Goal: Task Accomplishment & Management: Complete application form

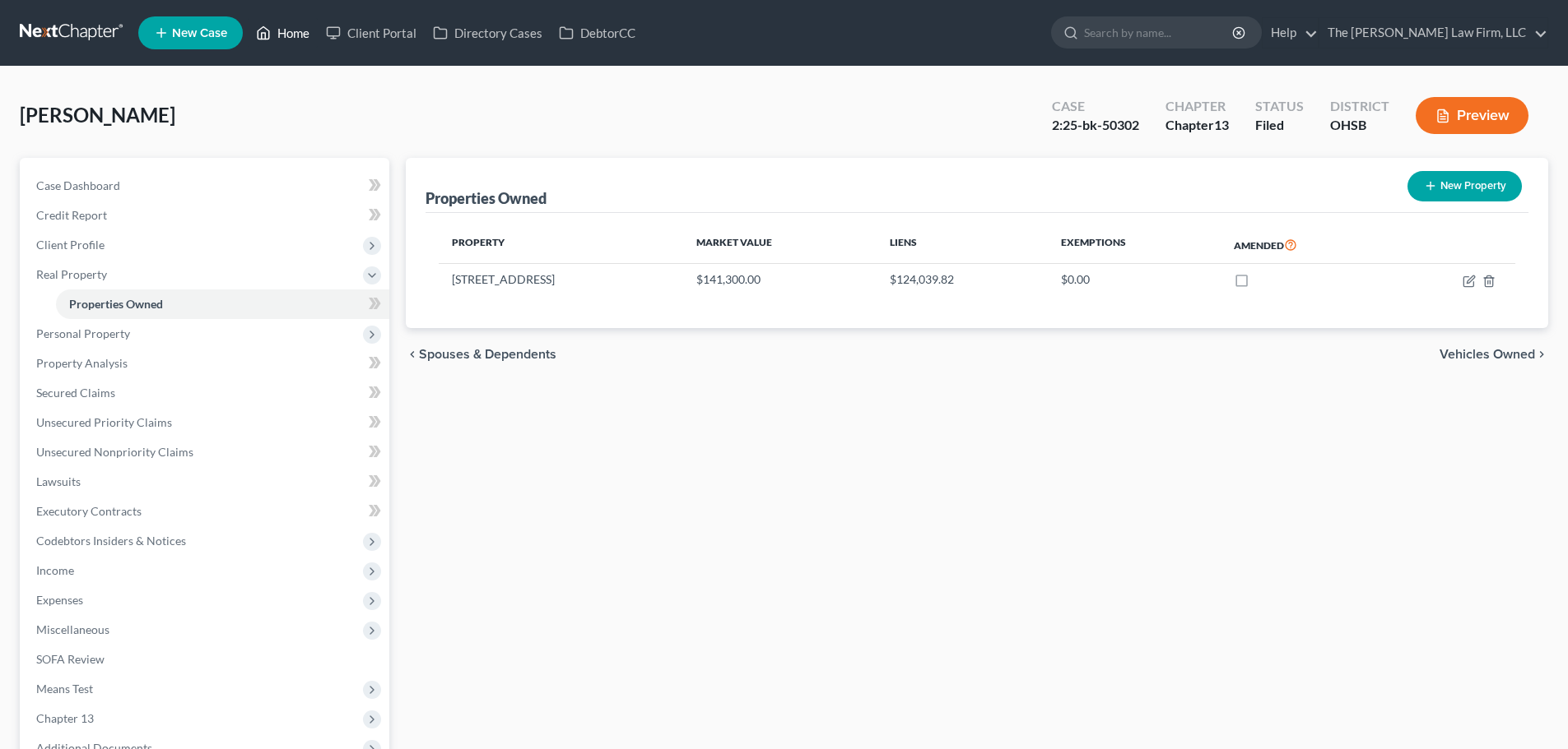
click at [299, 32] on link "Home" at bounding box center [283, 33] width 70 height 30
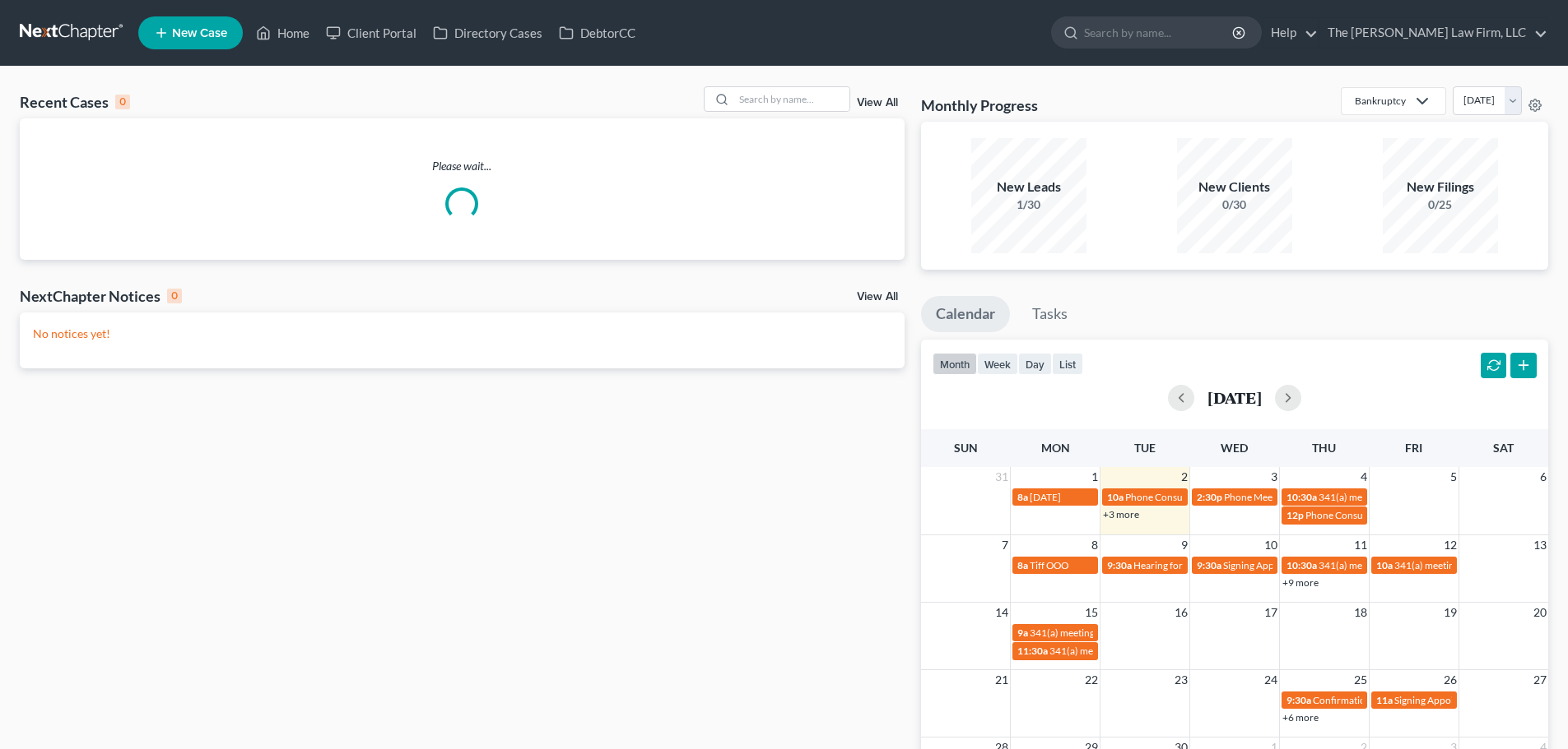
click at [782, 82] on div "Recent Cases 0 View All Please wait... NextChapter Notices 0 View All No notice…" at bounding box center [784, 493] width 1568 height 854
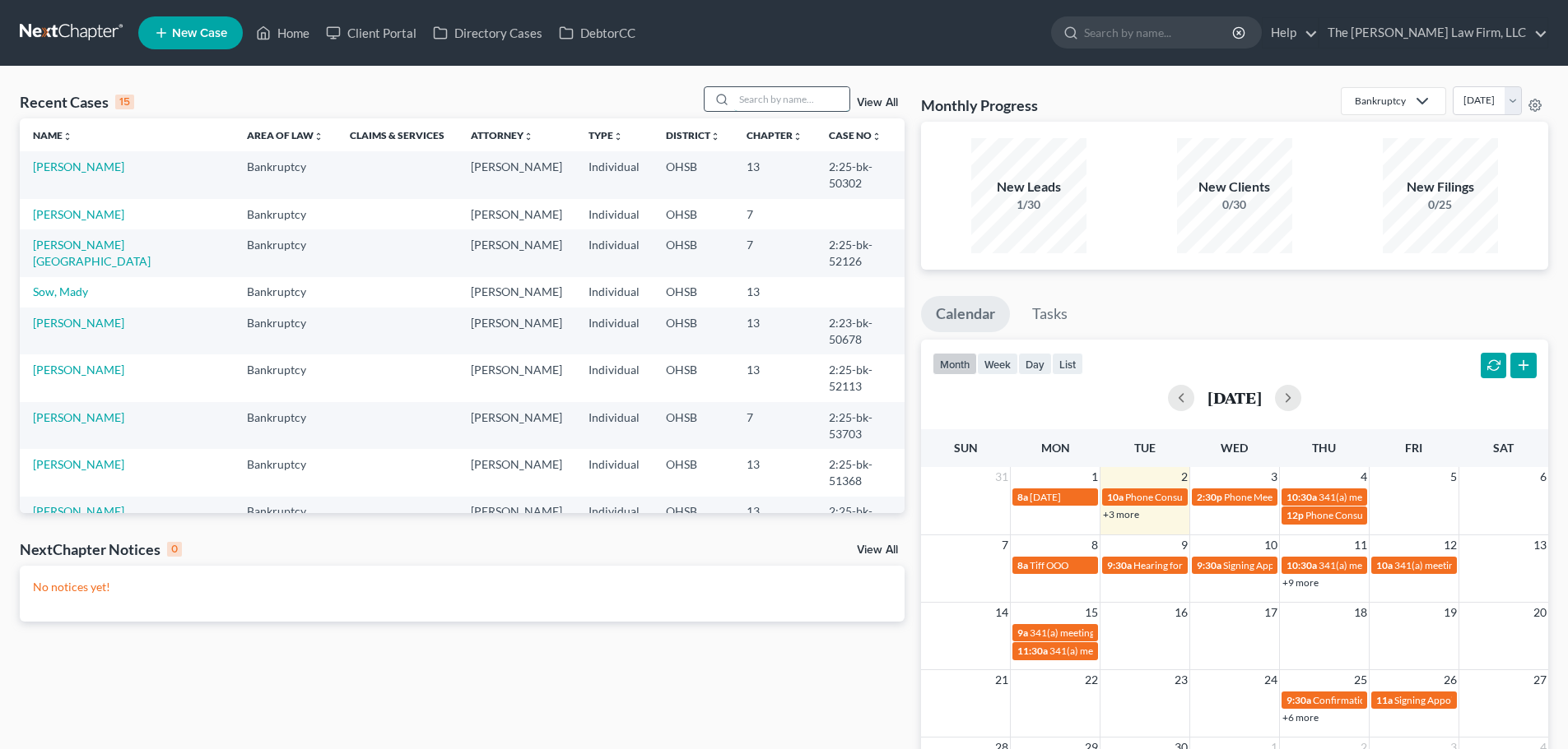
click at [790, 95] on input "search" at bounding box center [791, 98] width 115 height 24
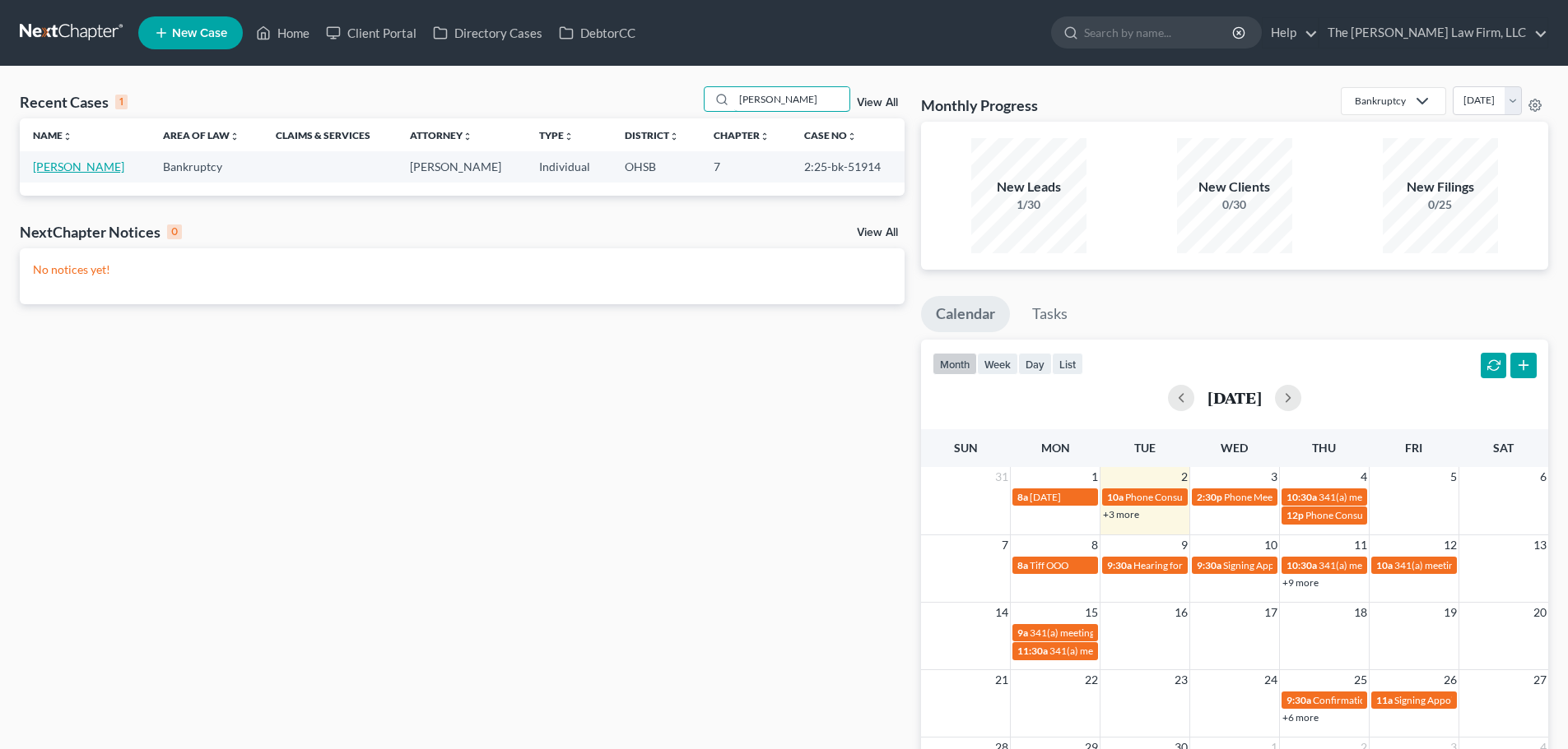
type input "[PERSON_NAME]"
click at [80, 171] on link "[PERSON_NAME]" at bounding box center [78, 166] width 92 height 14
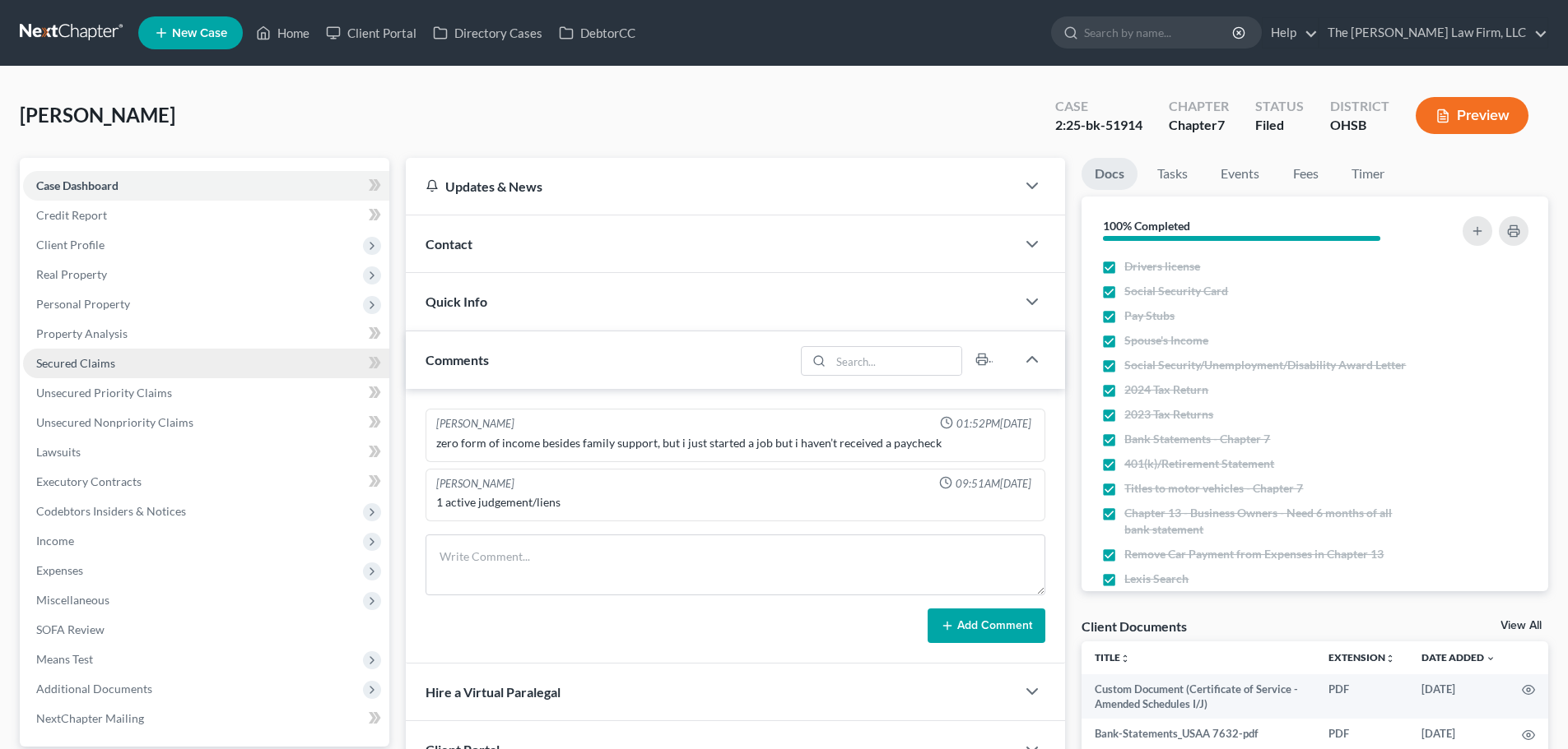
scroll to position [395, 0]
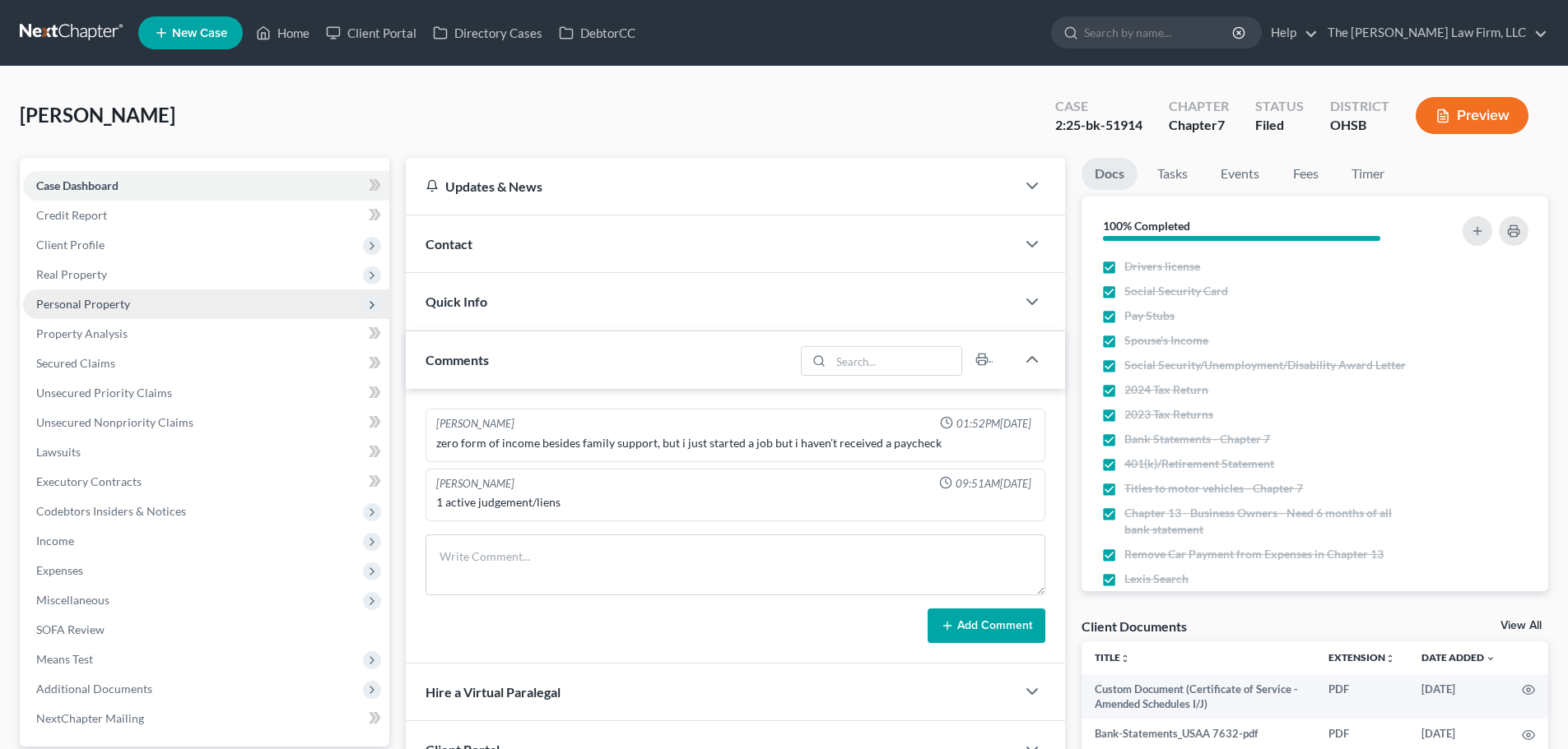
click at [77, 297] on span "Personal Property" at bounding box center [83, 304] width 94 height 14
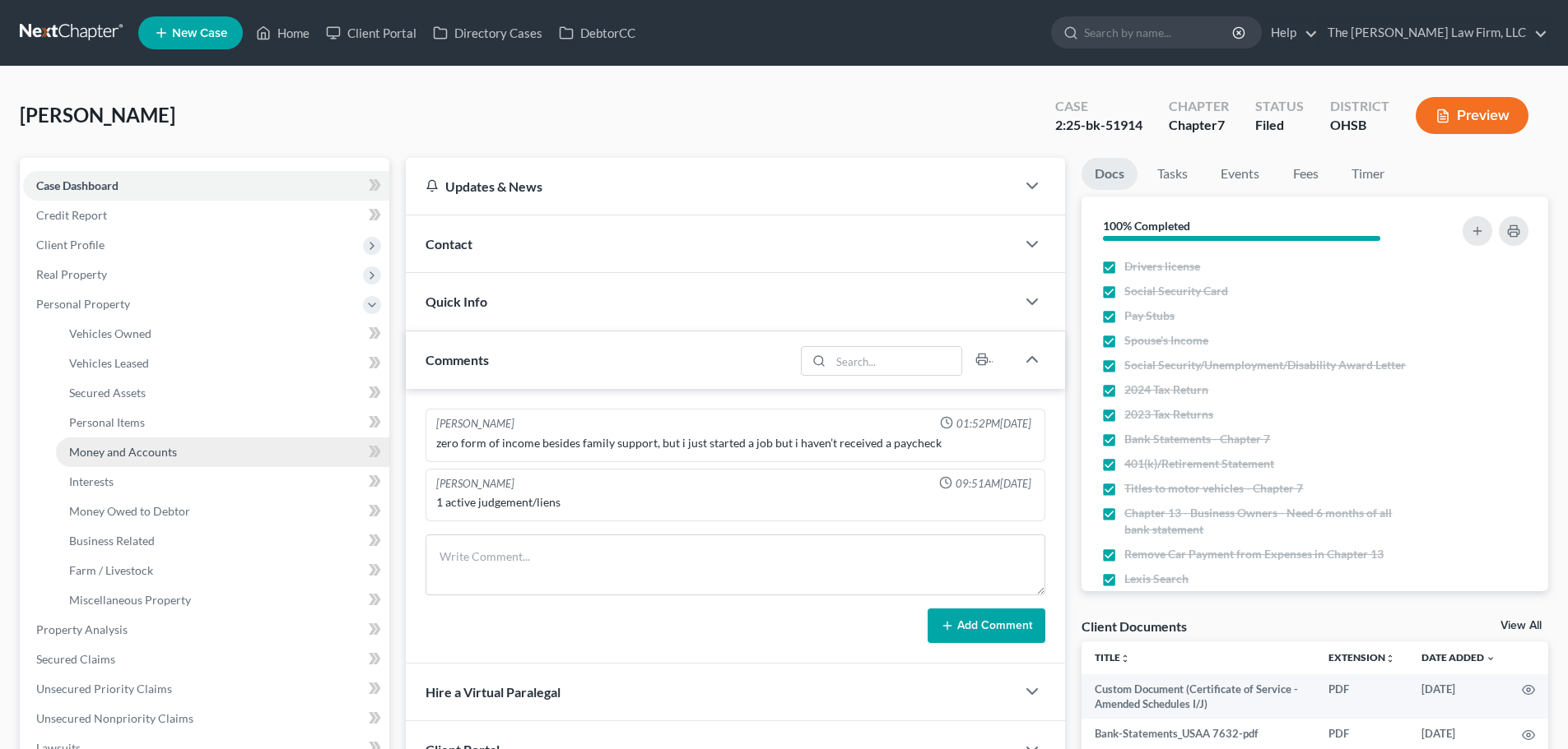
click at [138, 440] on link "Money and Accounts" at bounding box center [222, 452] width 333 height 30
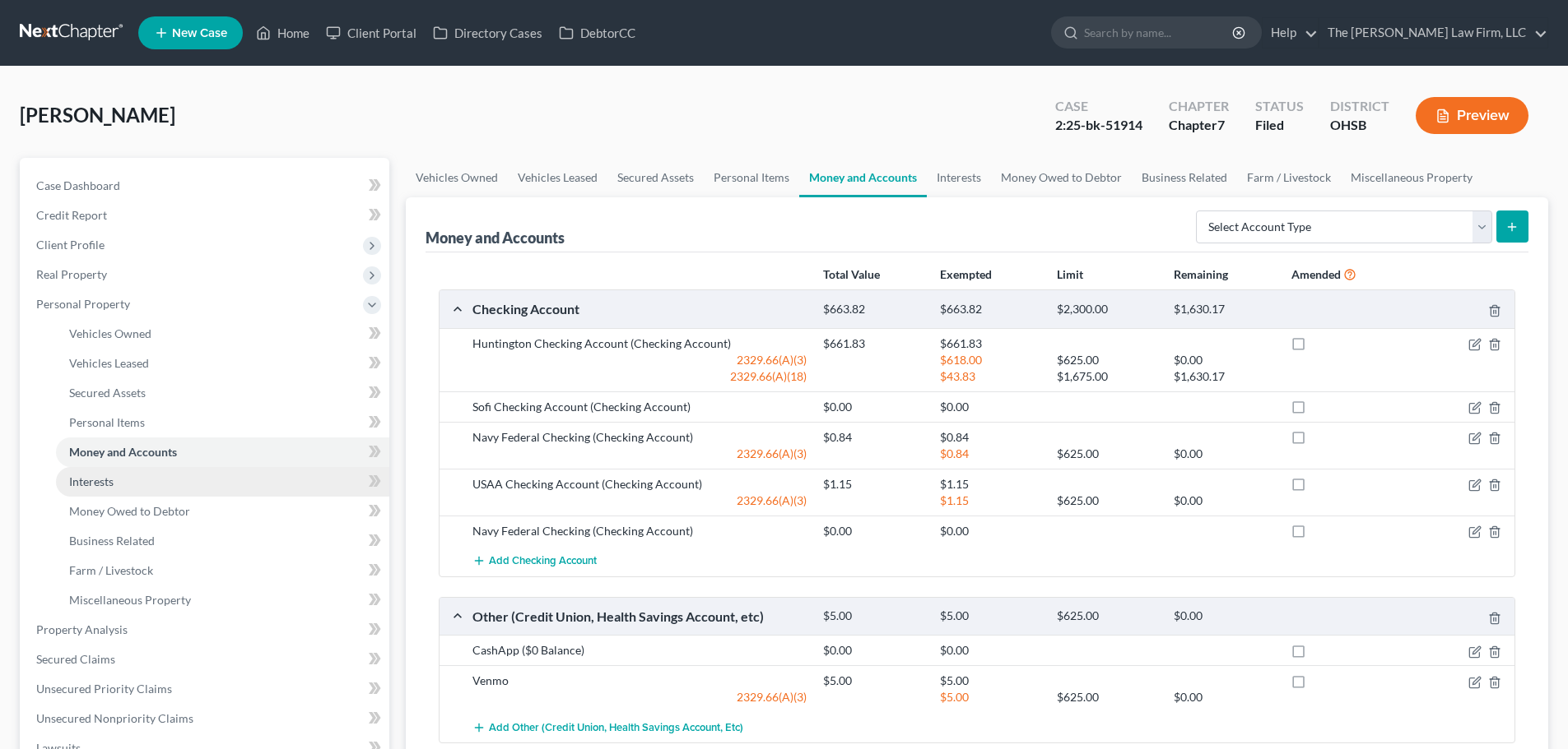
click at [108, 487] on span "Interests" at bounding box center [92, 482] width 44 height 14
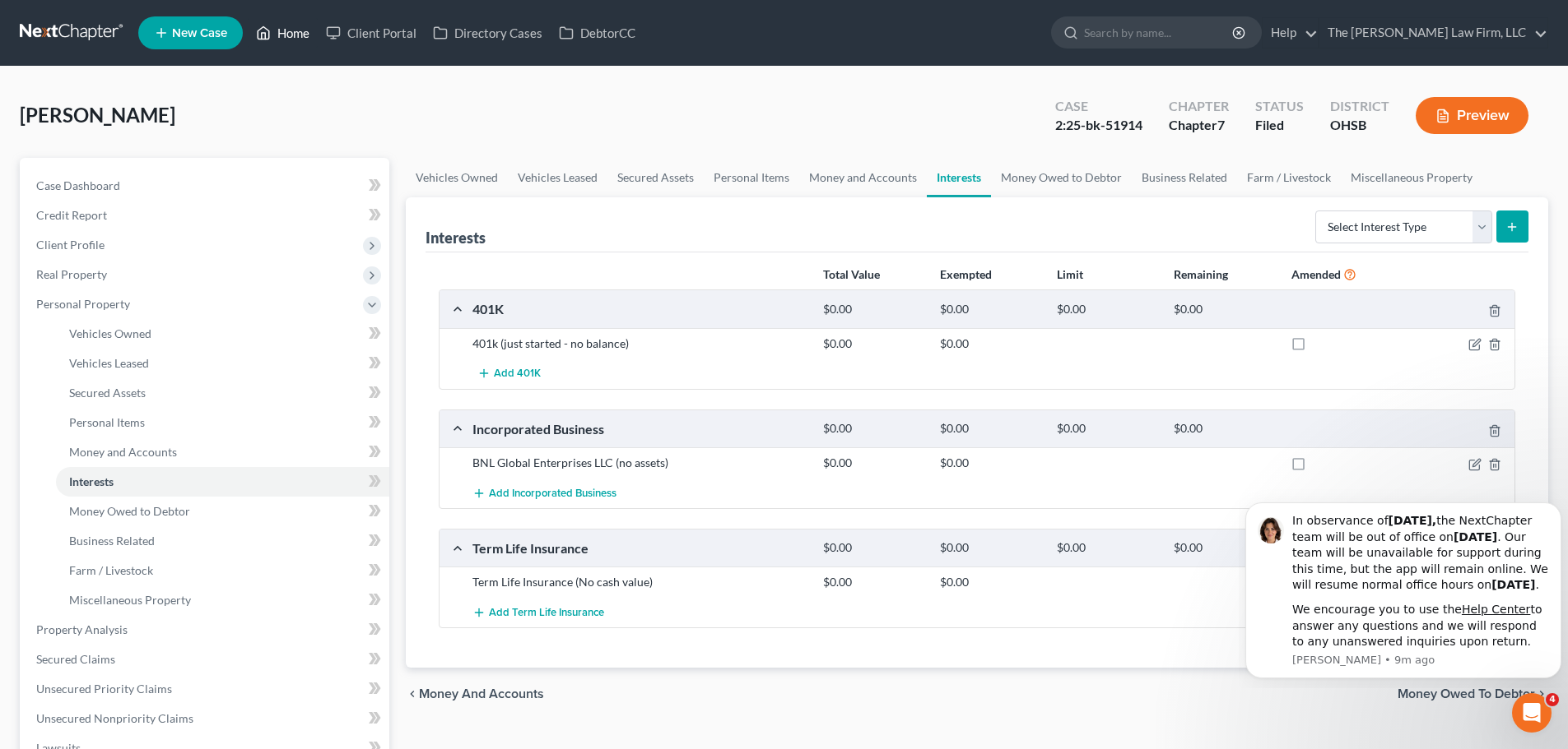
click at [289, 36] on link "Home" at bounding box center [283, 33] width 70 height 30
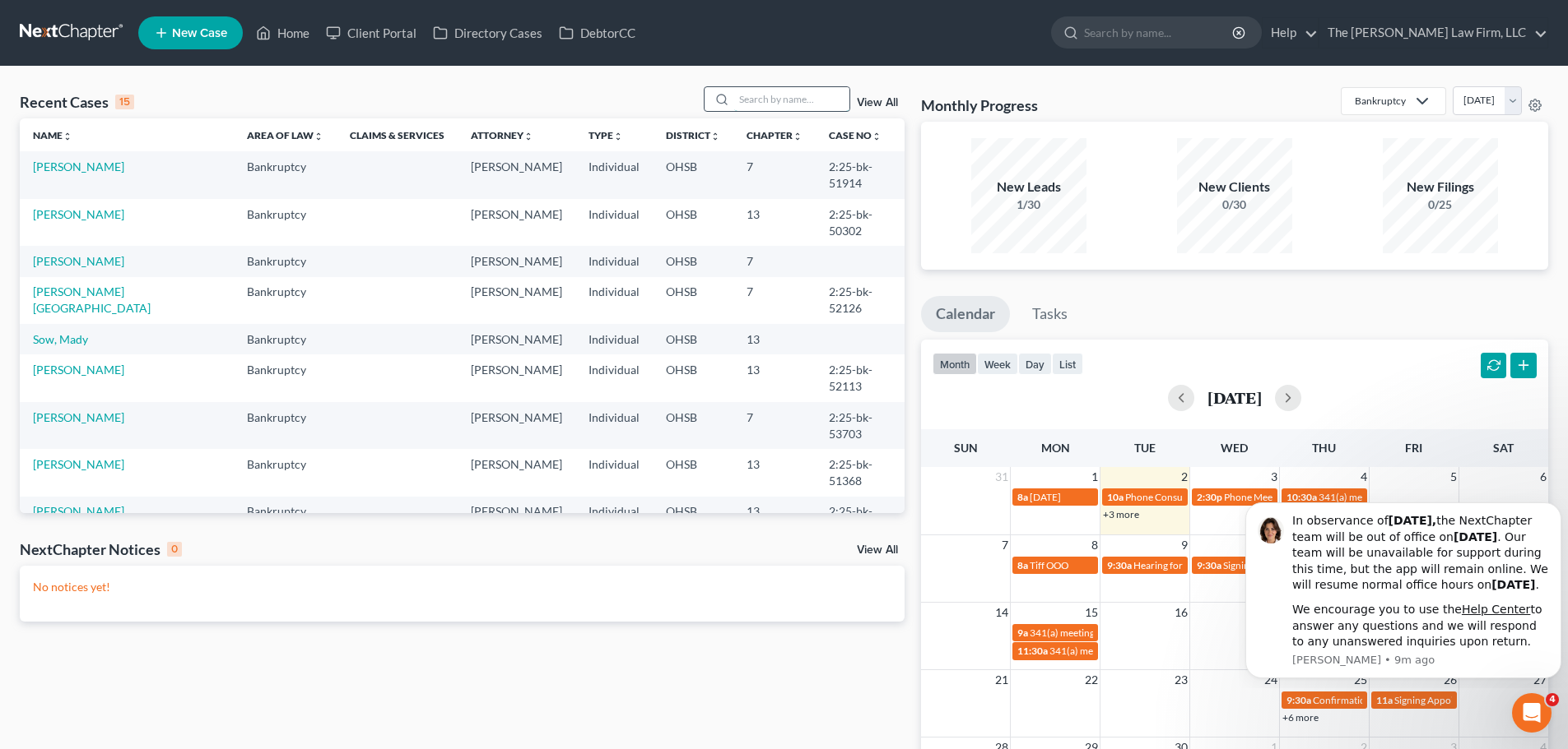
click at [829, 107] on input "search" at bounding box center [791, 98] width 115 height 24
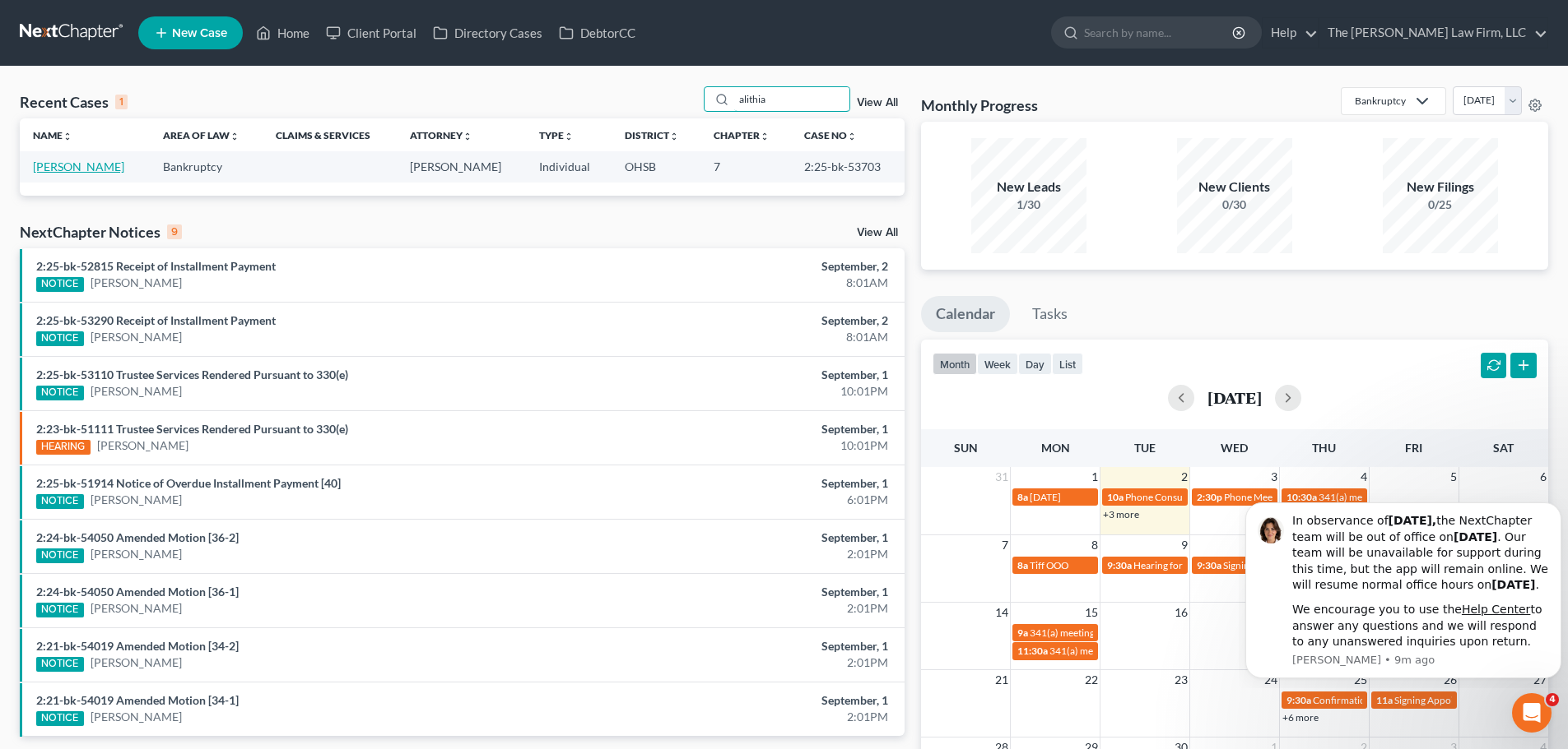
type input "alithia"
click at [87, 162] on link "[PERSON_NAME]" at bounding box center [78, 166] width 92 height 14
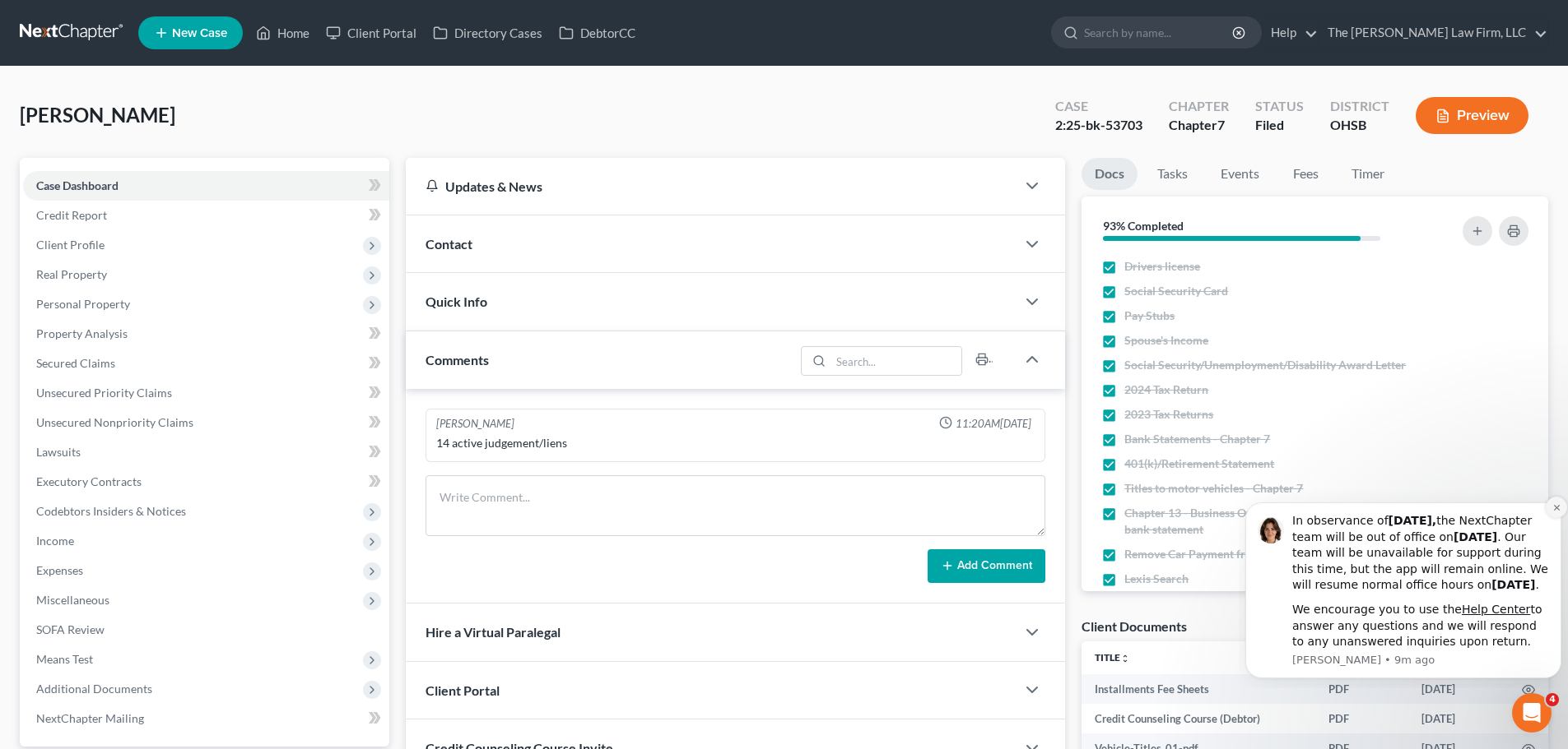
click at [1553, 504] on icon "Dismiss notification" at bounding box center [1556, 508] width 9 height 9
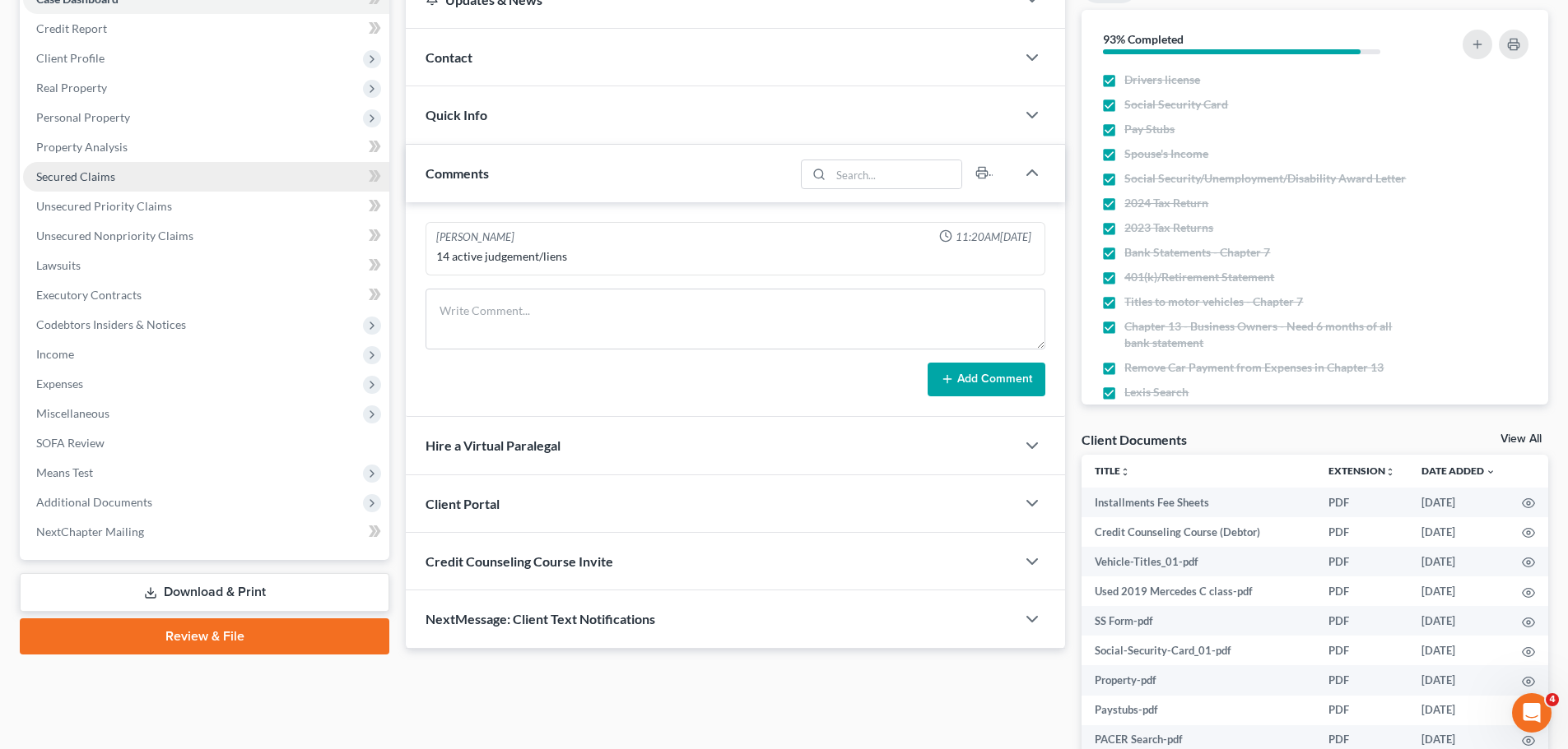
scroll to position [310, 0]
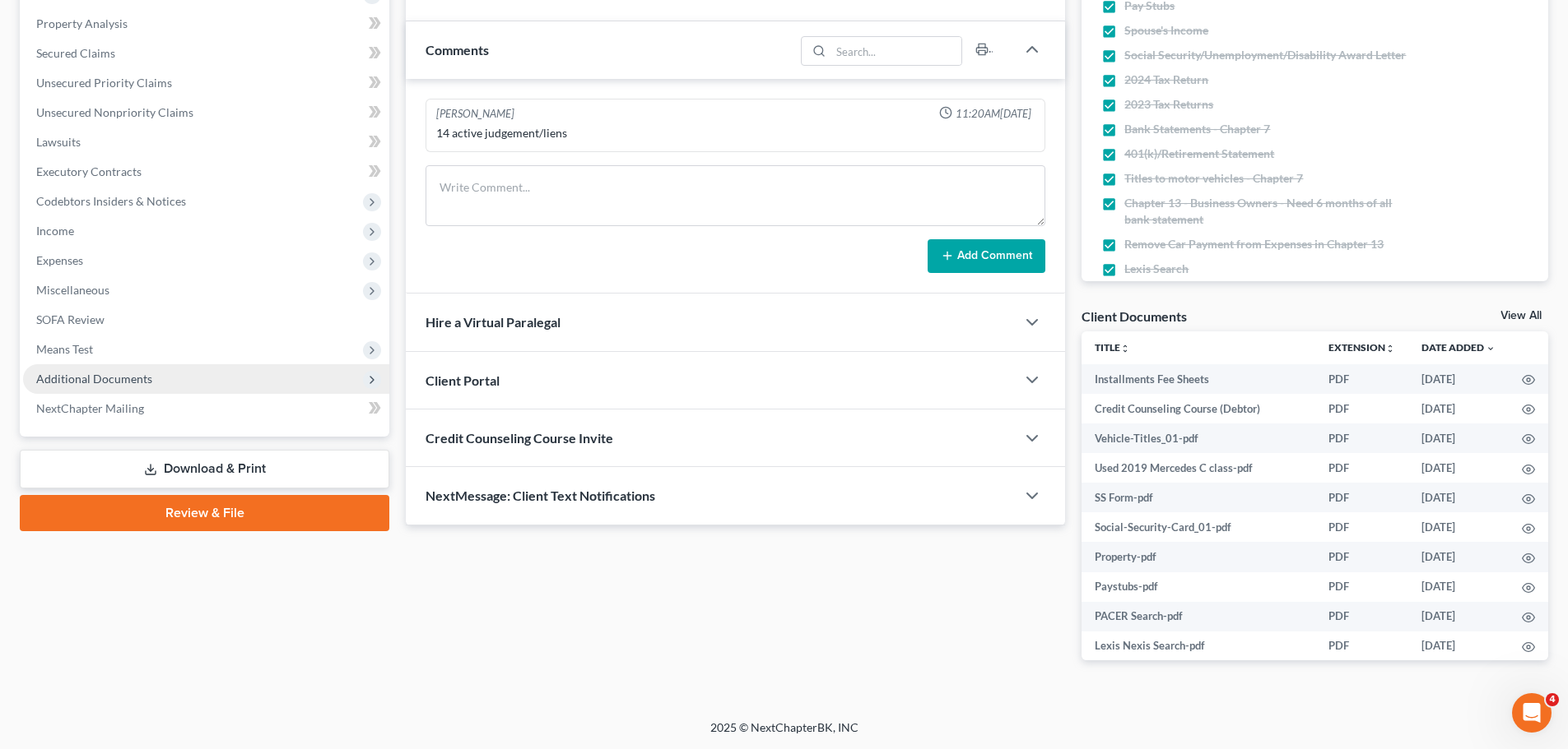
click at [94, 381] on span "Additional Documents" at bounding box center [95, 378] width 116 height 14
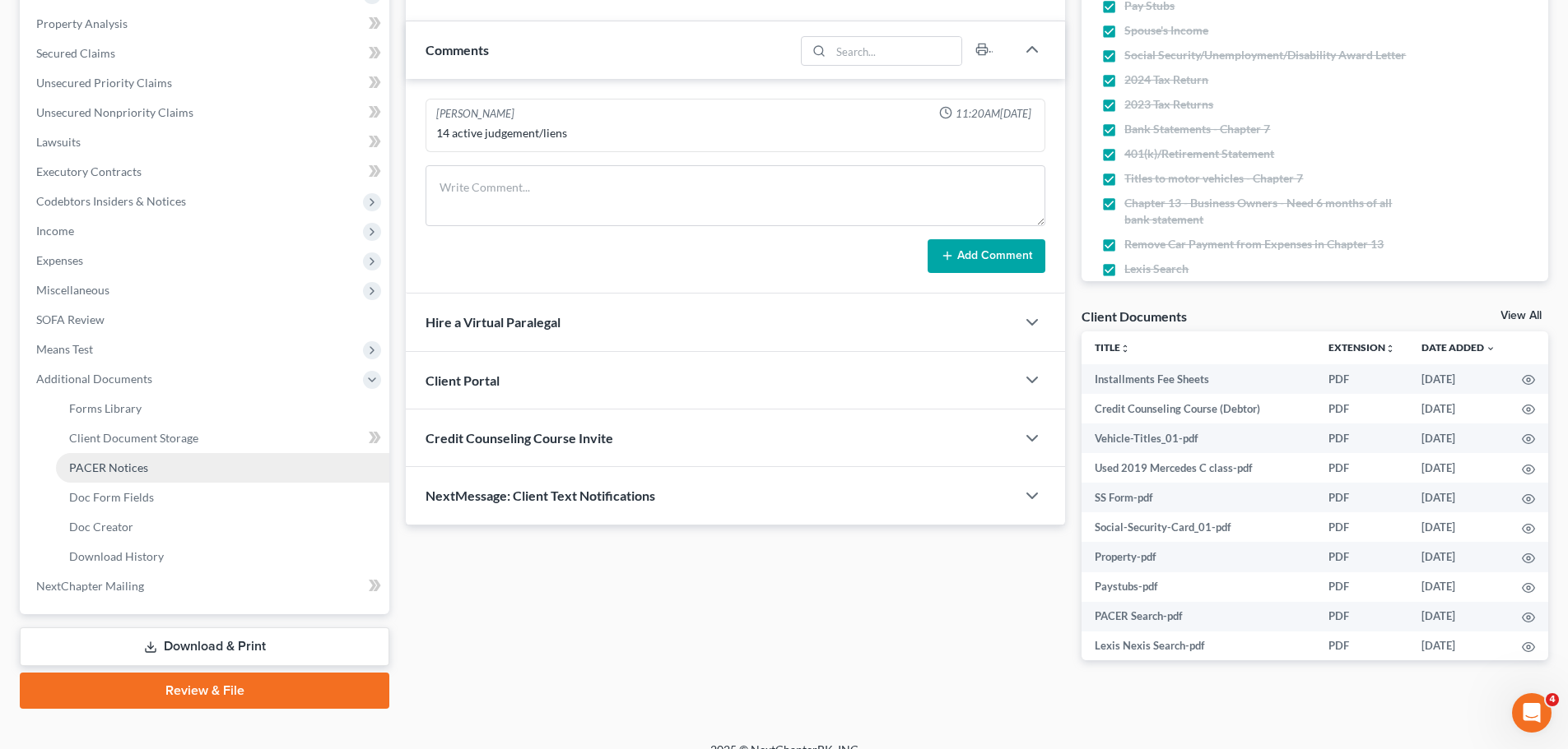
click at [118, 465] on span "PACER Notices" at bounding box center [109, 467] width 79 height 14
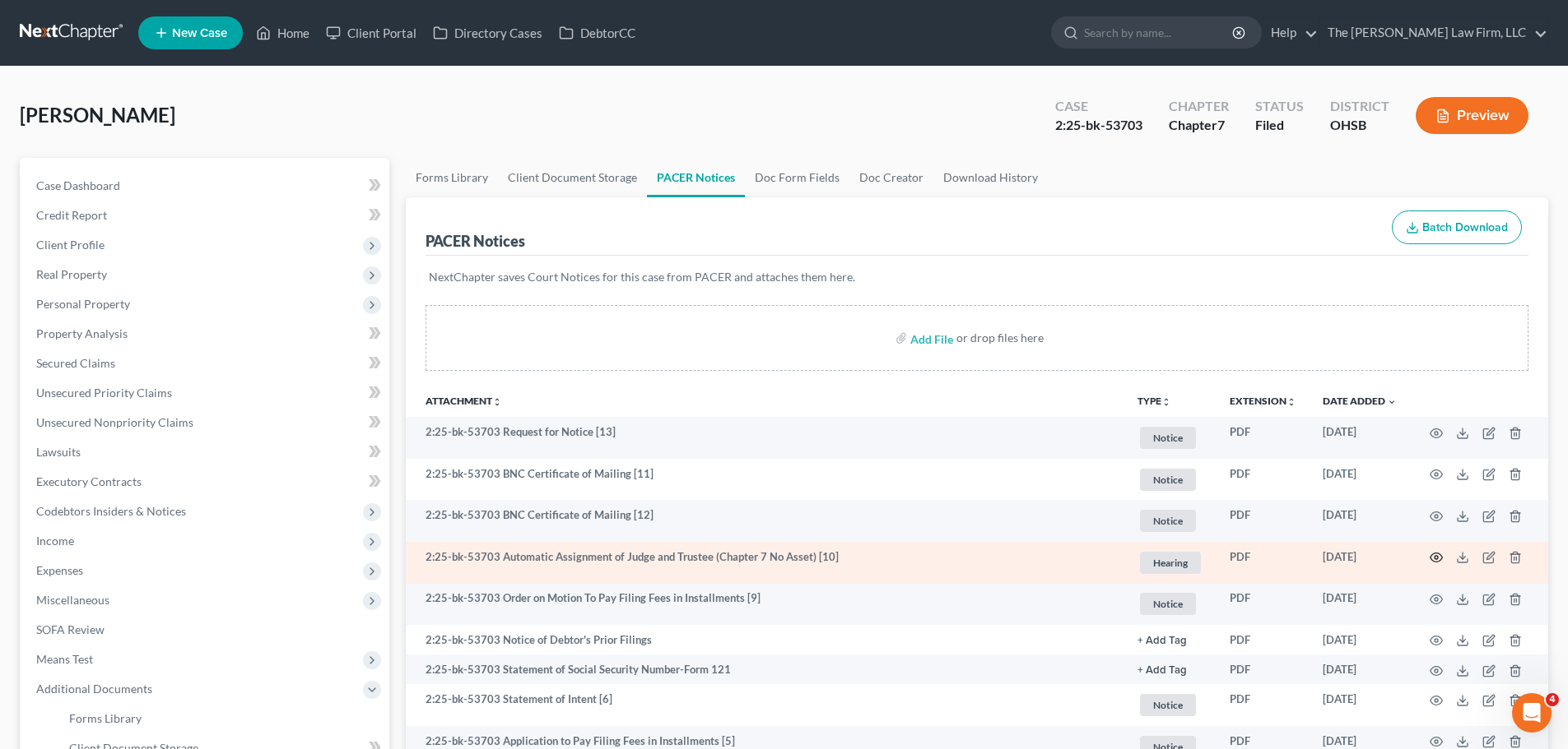
click at [1433, 555] on icon "button" at bounding box center [1436, 558] width 13 height 9
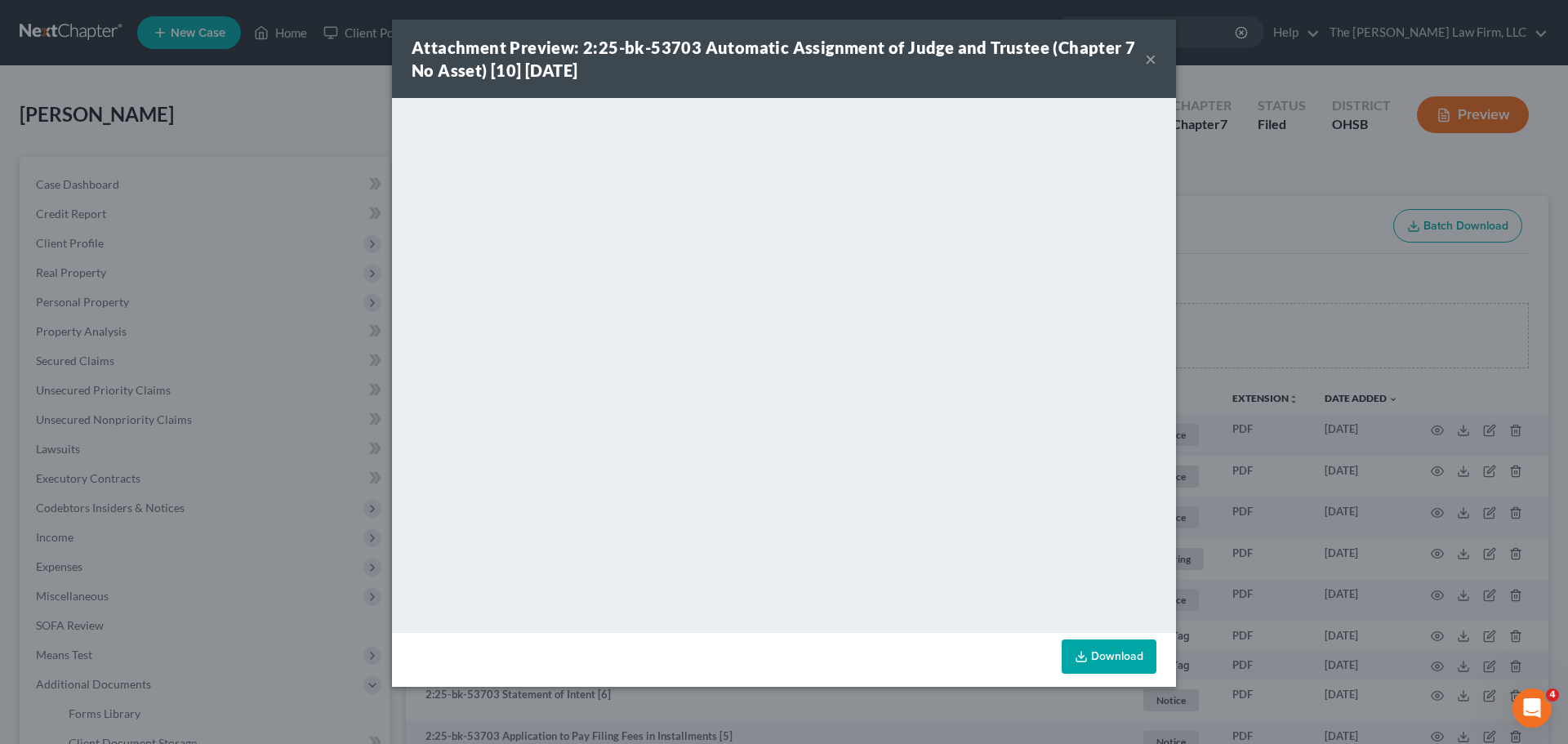
drag, startPoint x: 1146, startPoint y: 59, endPoint x: 1097, endPoint y: 68, distance: 49.8
click at [1146, 59] on button "×" at bounding box center [1151, 58] width 12 height 19
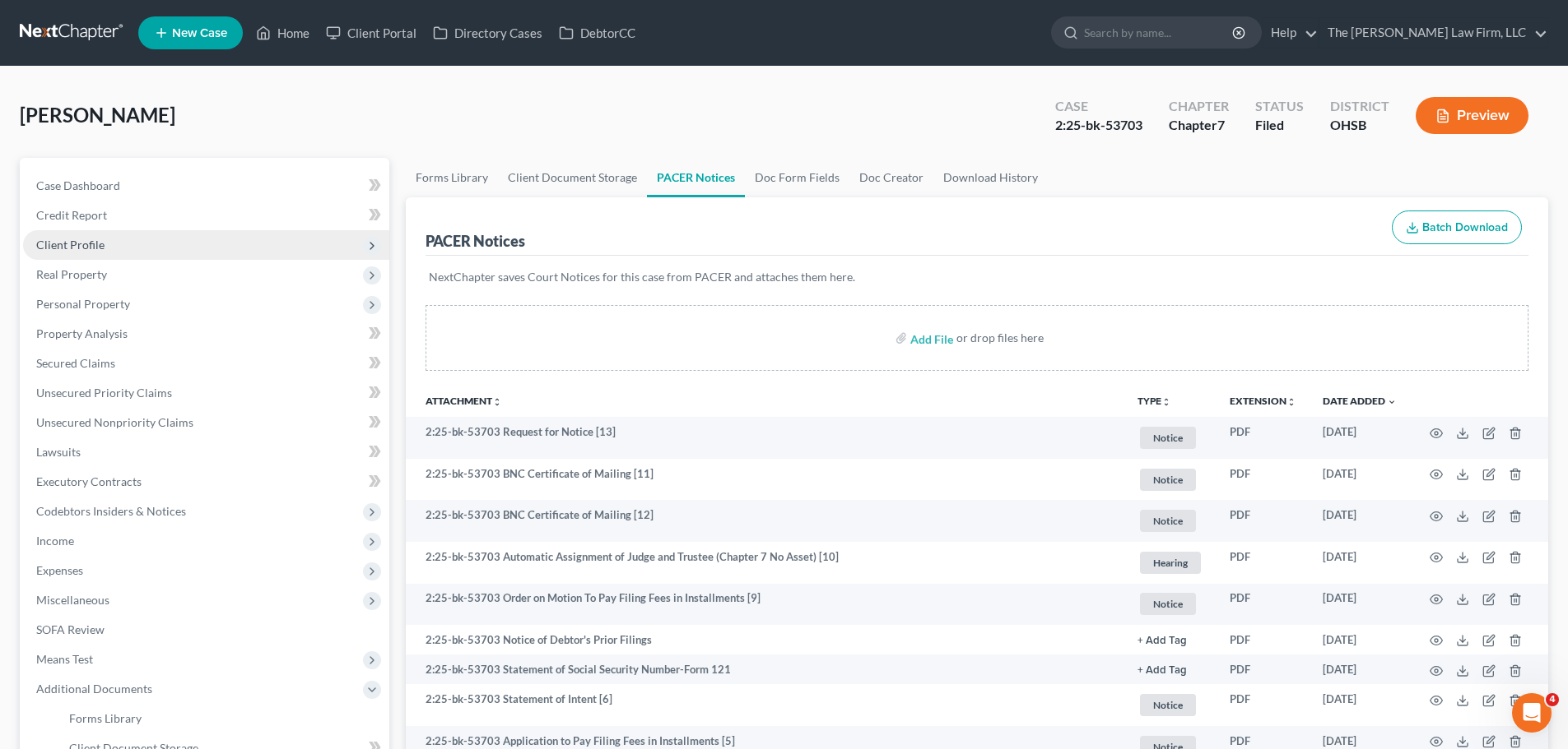
click at [98, 241] on span "Client Profile" at bounding box center [70, 244] width 69 height 14
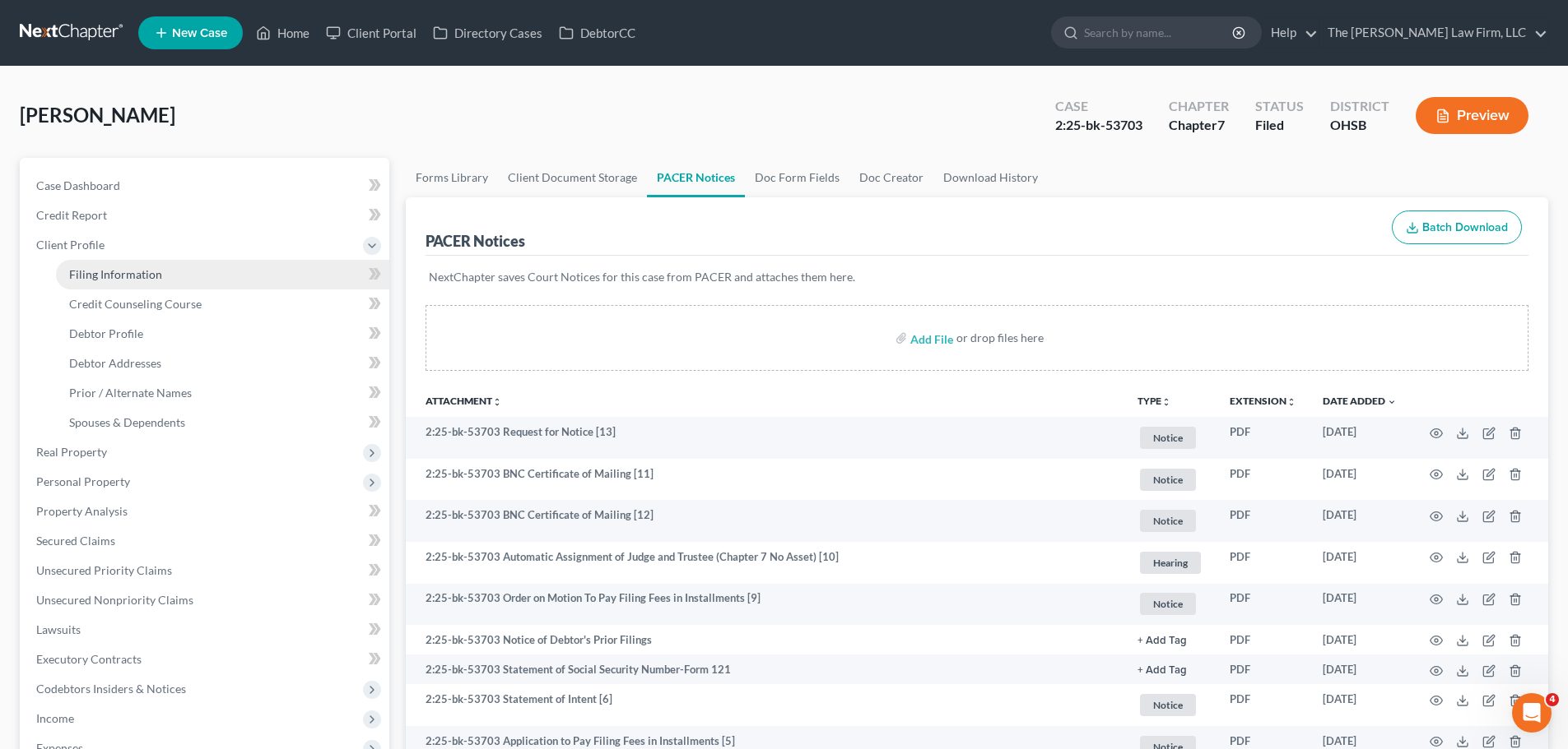
click at [124, 278] on span "Filing Information" at bounding box center [116, 274] width 93 height 14
select select "1"
select select "0"
select select "36"
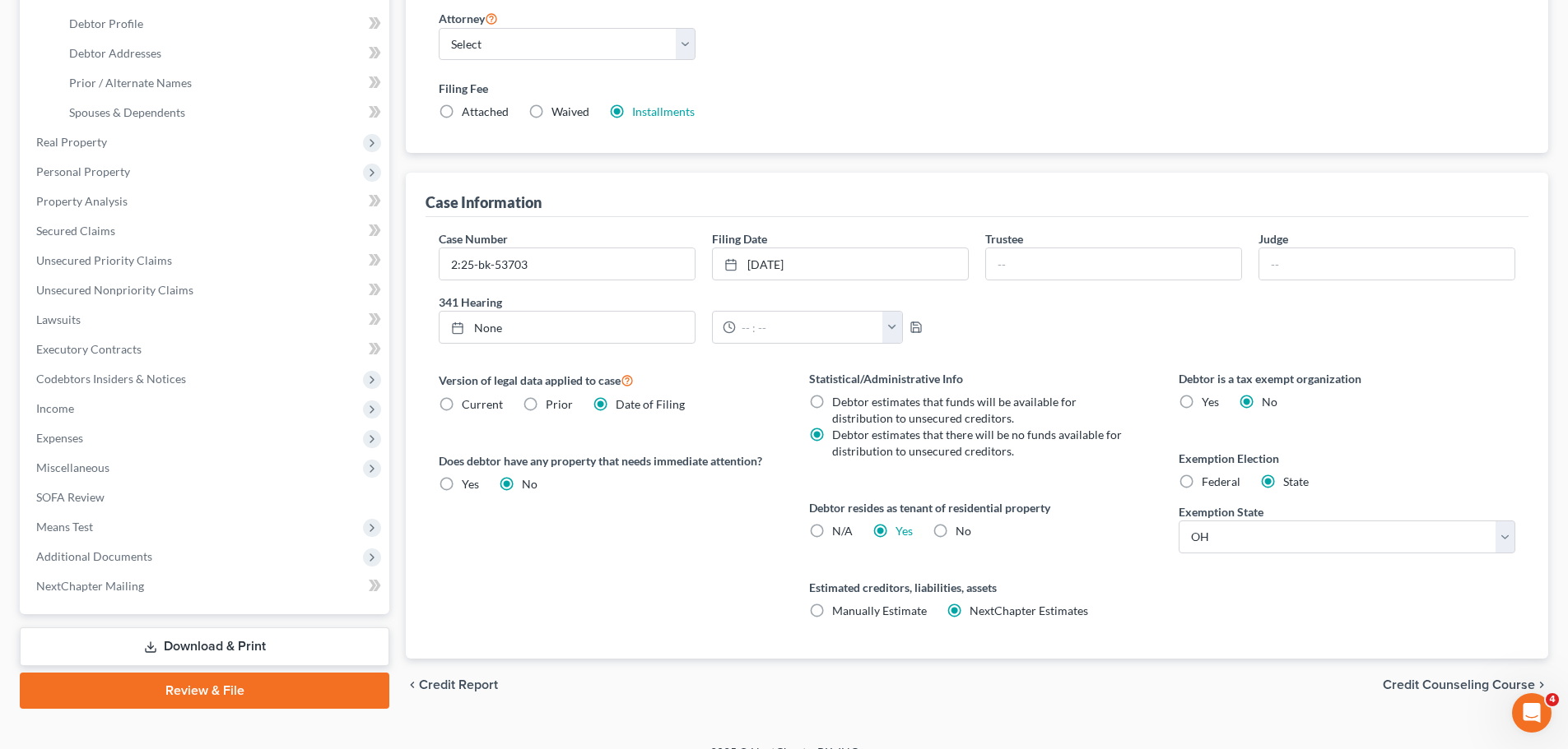
scroll to position [329, 0]
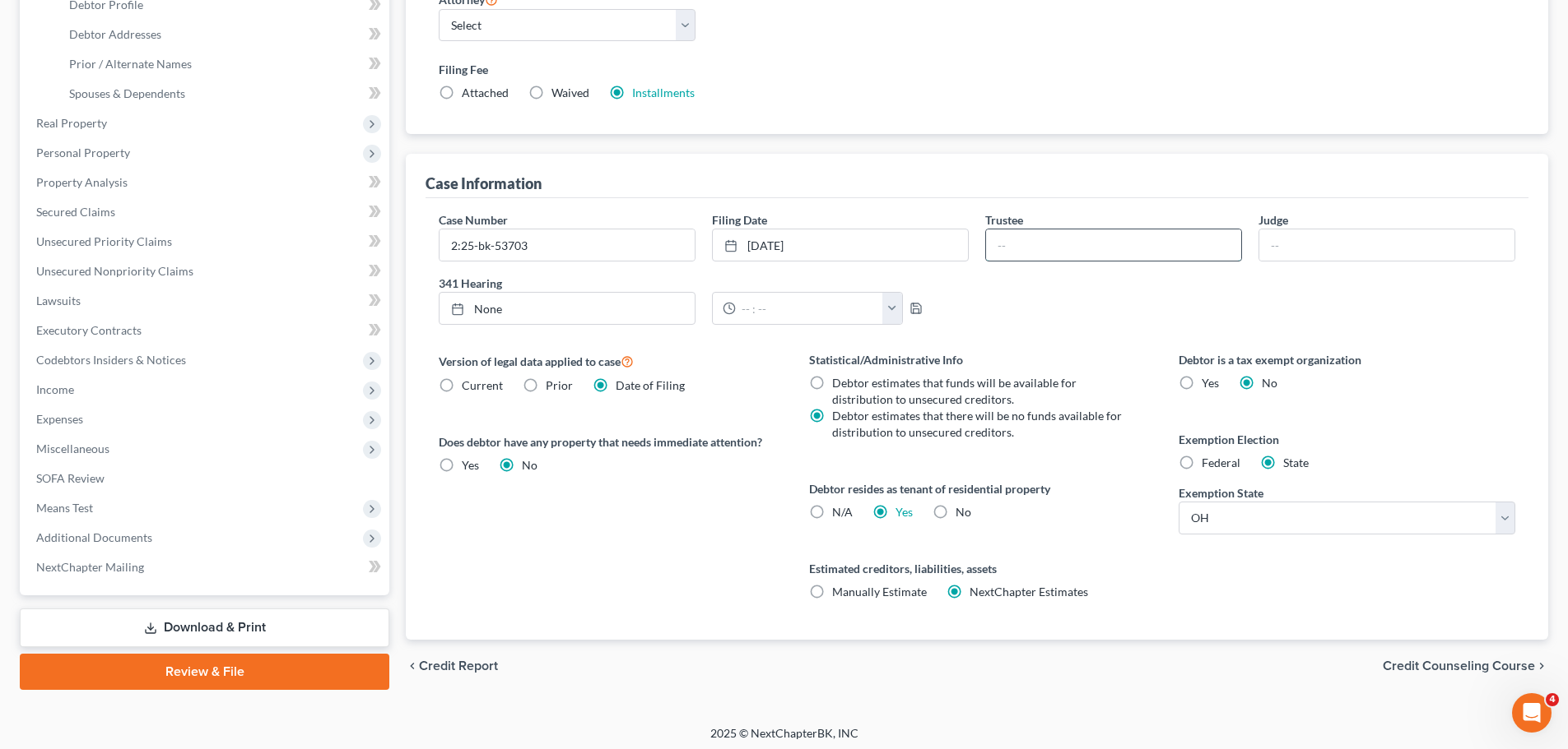
click at [1086, 245] on input "text" at bounding box center [1113, 245] width 255 height 31
drag, startPoint x: 1045, startPoint y: 250, endPoint x: 998, endPoint y: 244, distance: 47.4
click at [998, 244] on input "hard" at bounding box center [1113, 245] width 255 height 31
type input "b"
type input "j"
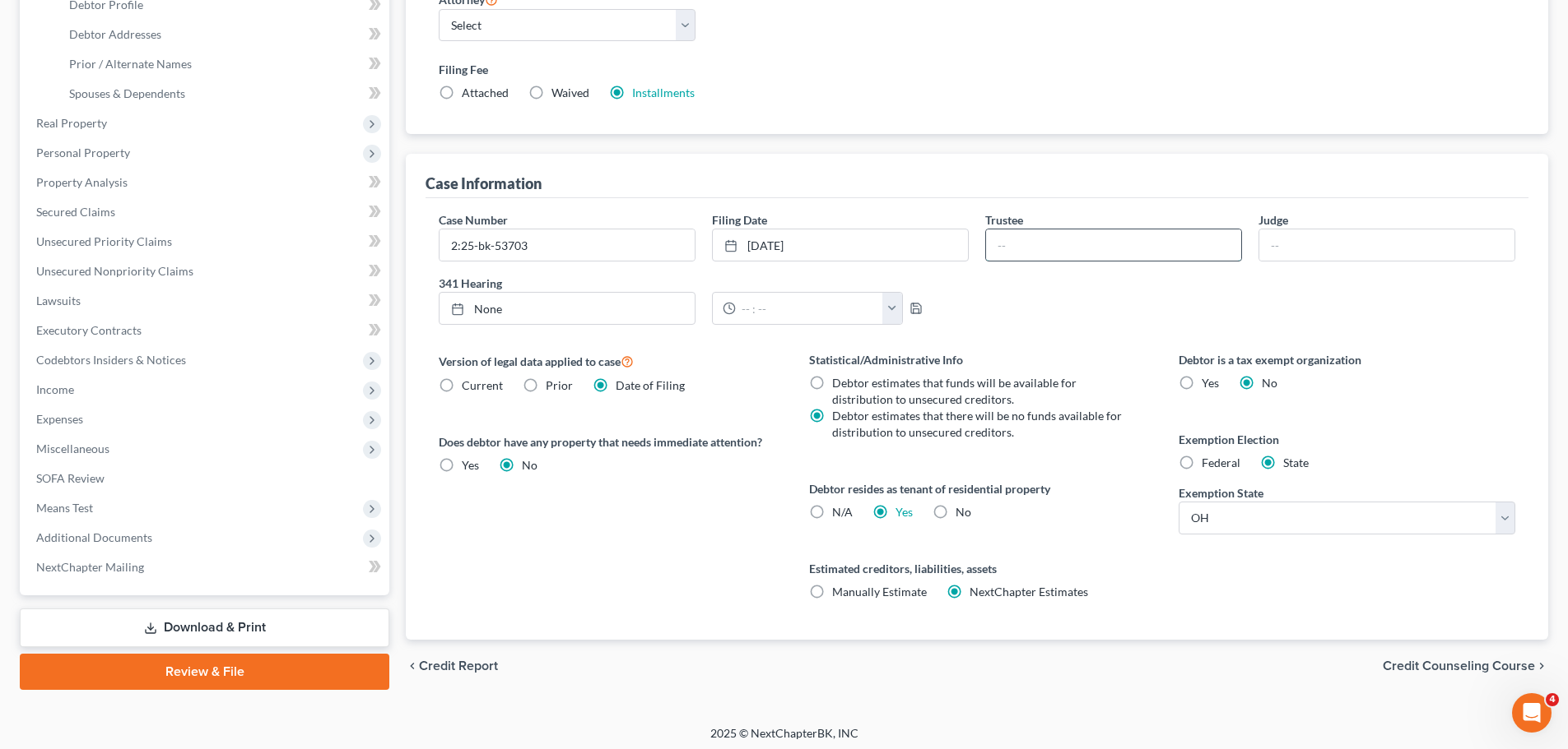
type input "a"
type input "b"
type input "[PERSON_NAME]"
click at [1305, 238] on input "text" at bounding box center [1386, 245] width 255 height 31
type input "[PERSON_NAME]"
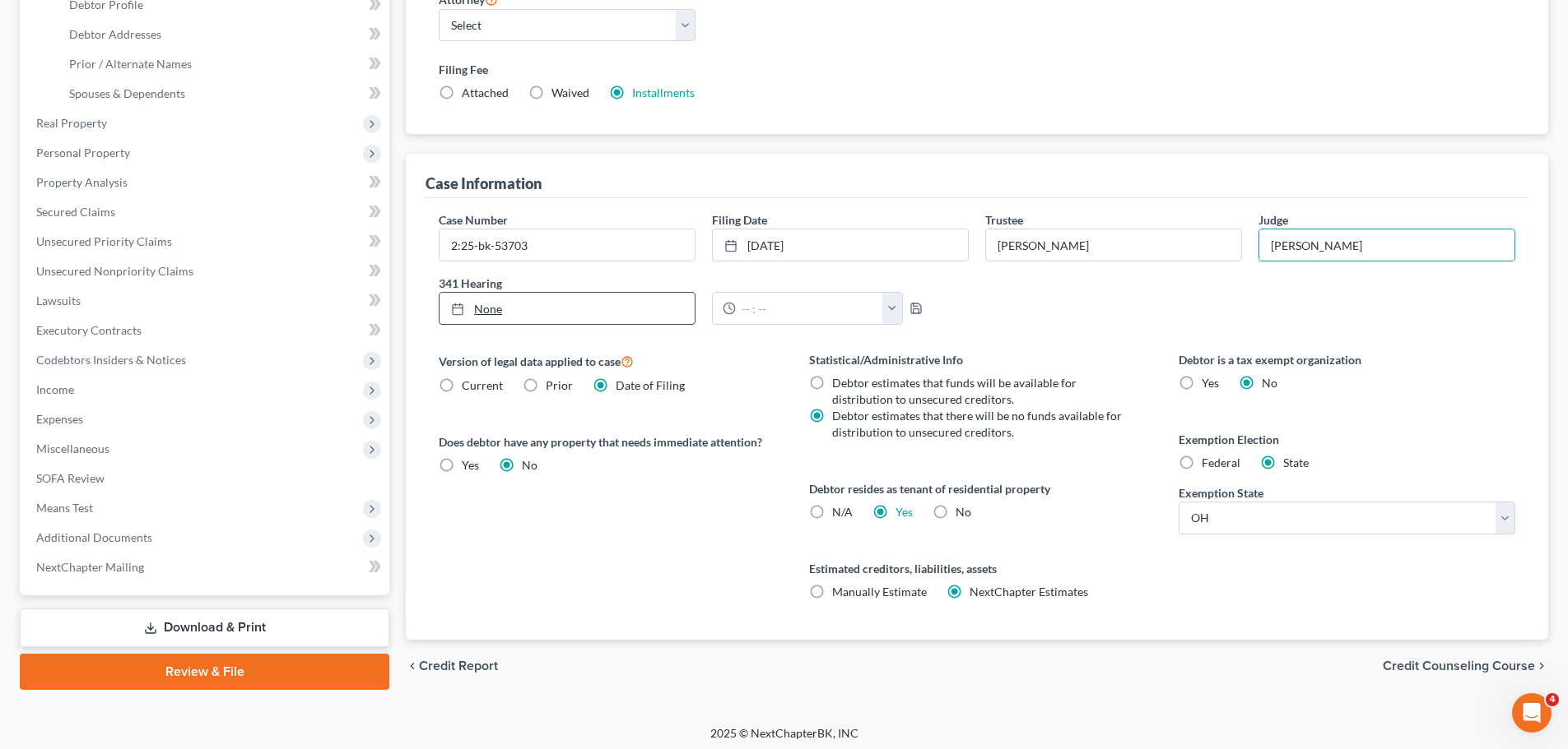
type input "[DATE]"
click at [482, 313] on link "None" at bounding box center [567, 308] width 255 height 31
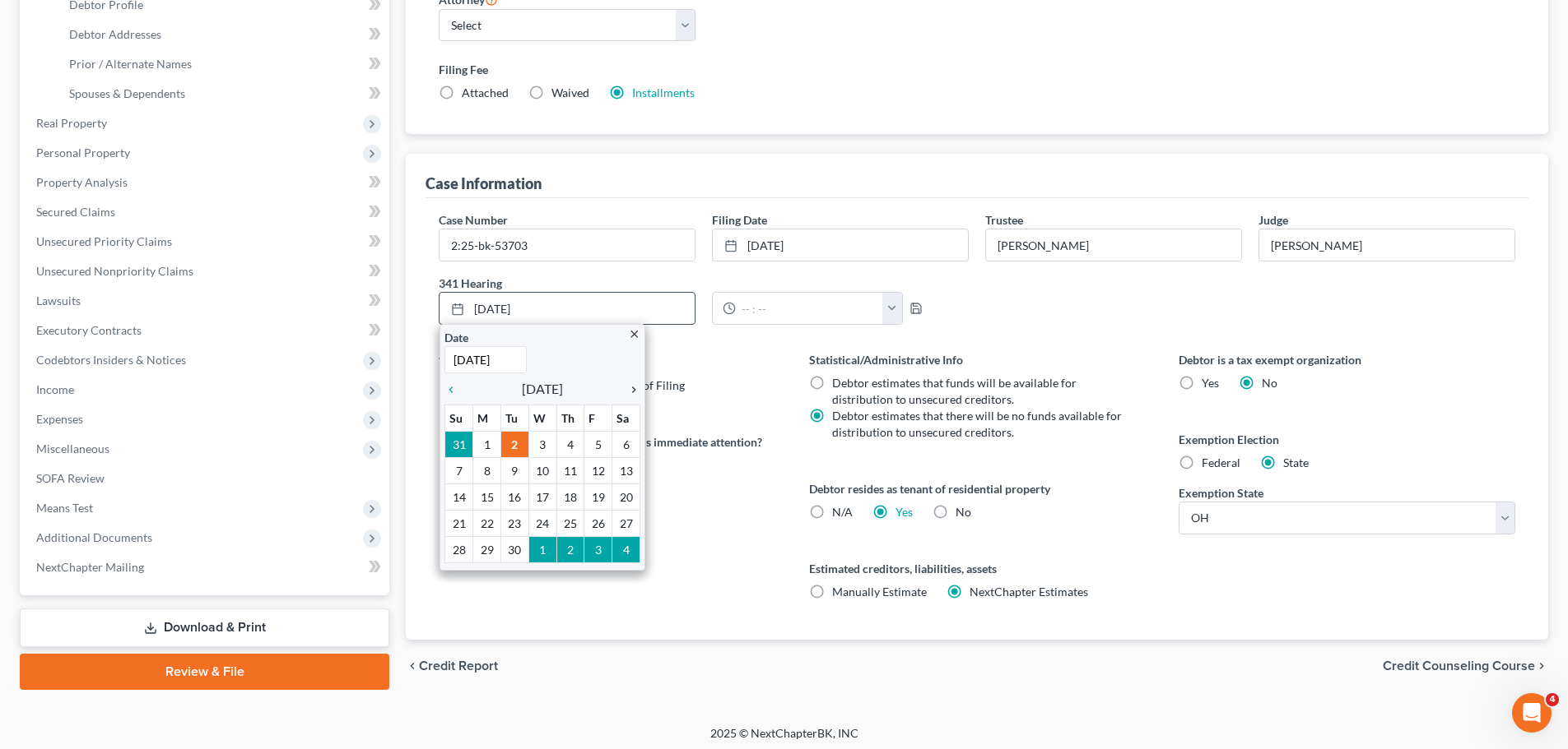
click at [635, 386] on icon "chevron_right" at bounding box center [630, 390] width 21 height 14
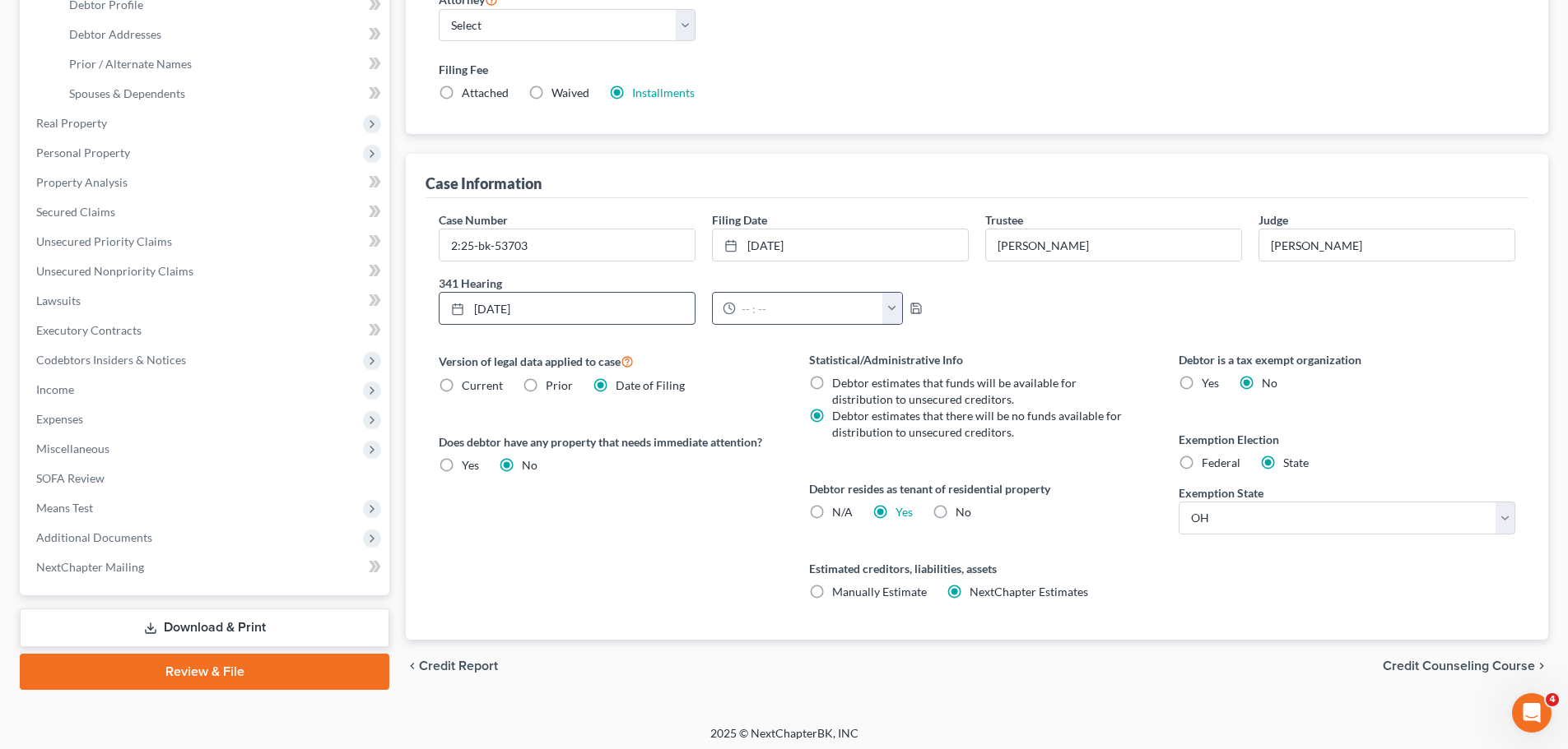
click at [889, 307] on button "button" at bounding box center [892, 308] width 19 height 31
click at [919, 461] on link "9:30am" at bounding box center [924, 458] width 92 height 28
type input "9:30am"
click at [917, 309] on icon "button" at bounding box center [916, 309] width 14 height 14
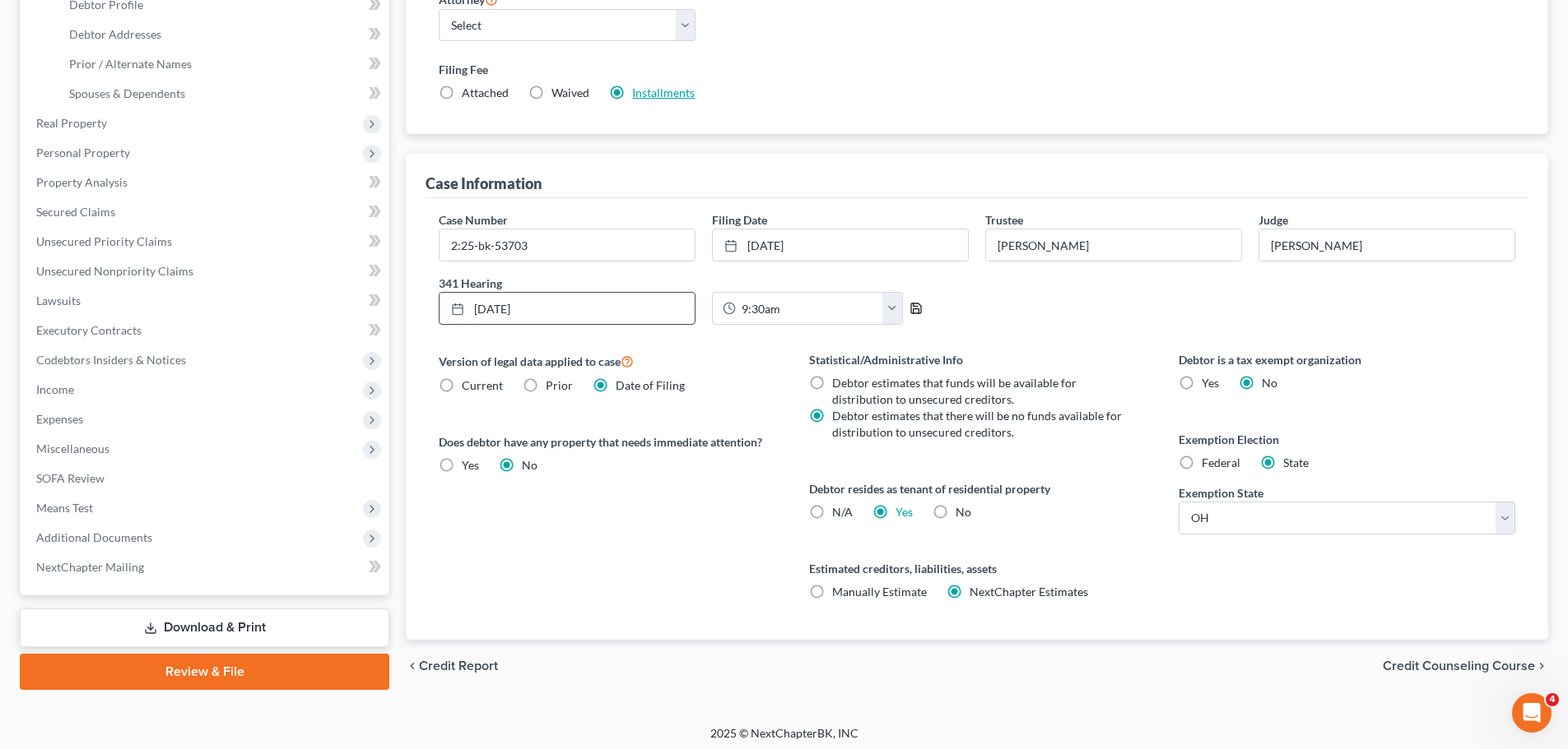
scroll to position [0, 0]
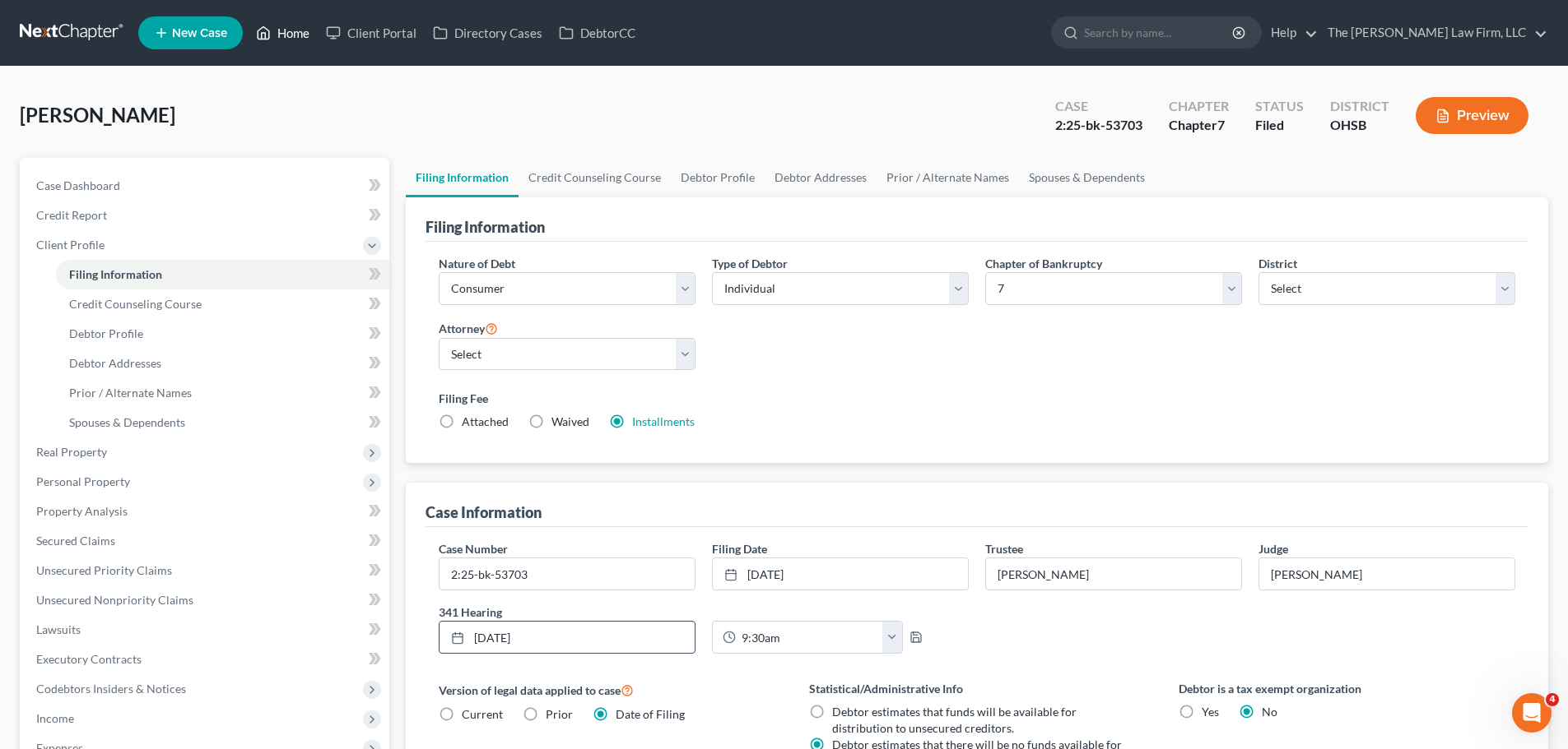
click at [296, 36] on link "Home" at bounding box center [283, 33] width 70 height 30
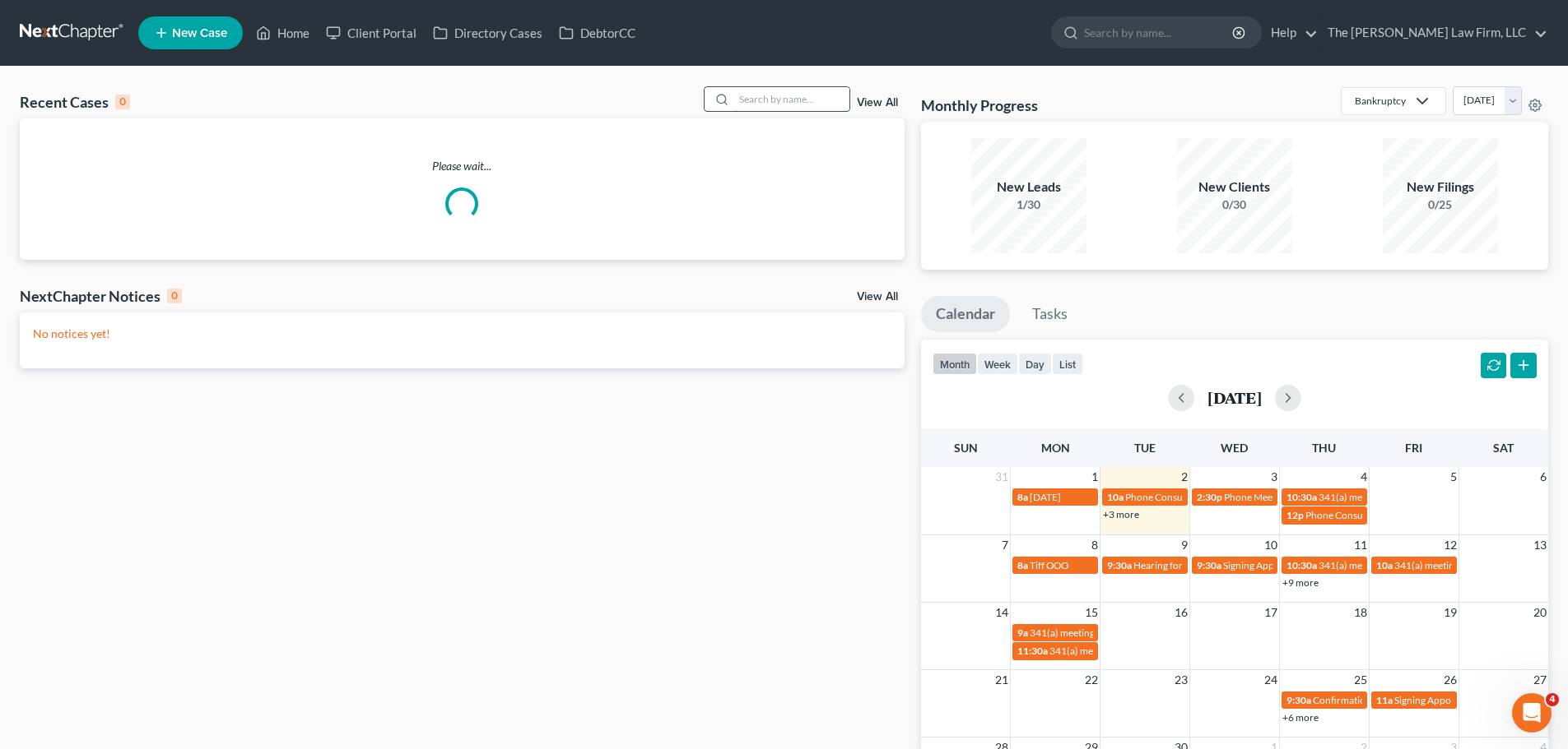
click at [817, 96] on input "search" at bounding box center [791, 98] width 115 height 24
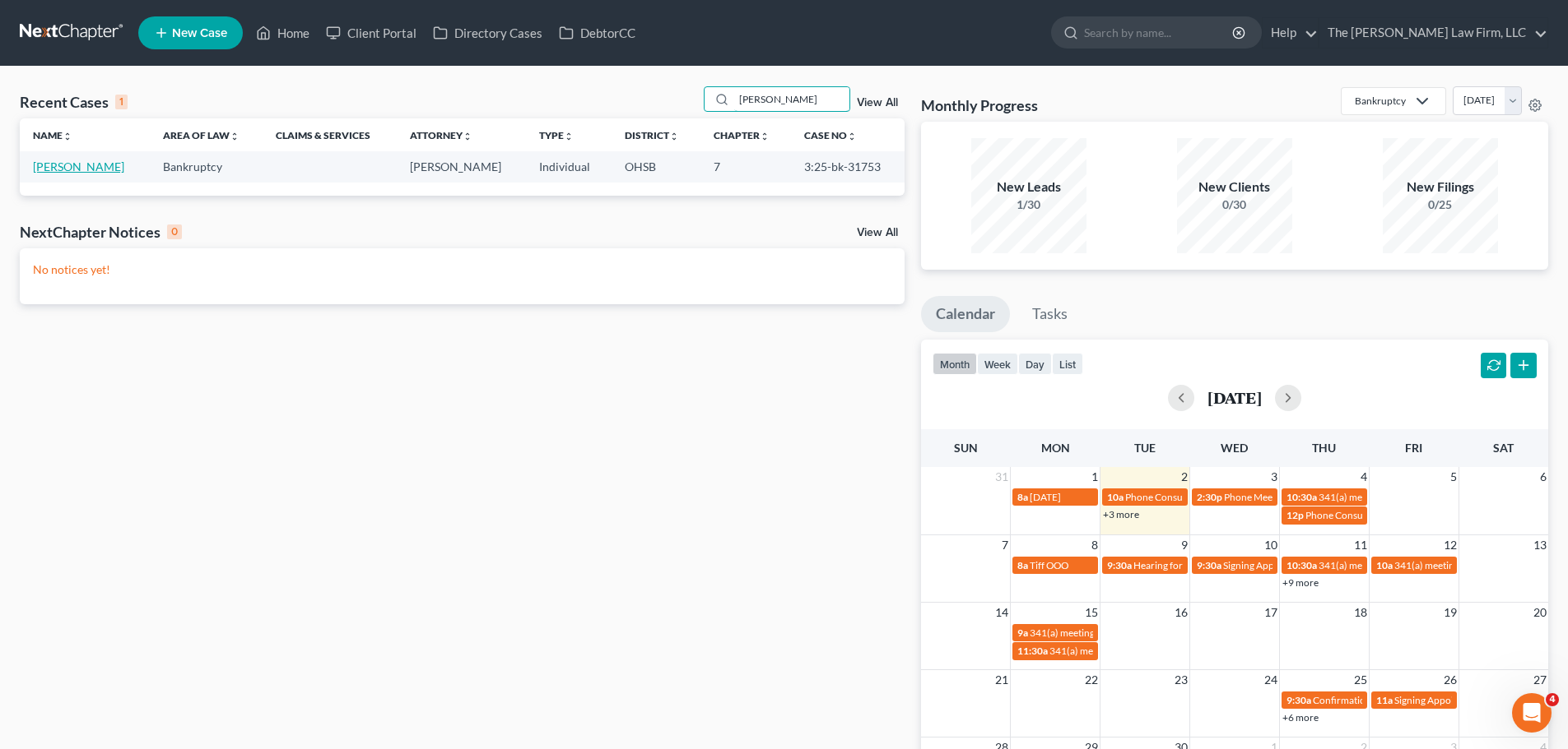
type input "[PERSON_NAME]"
click at [60, 171] on link "[PERSON_NAME]" at bounding box center [78, 166] width 92 height 14
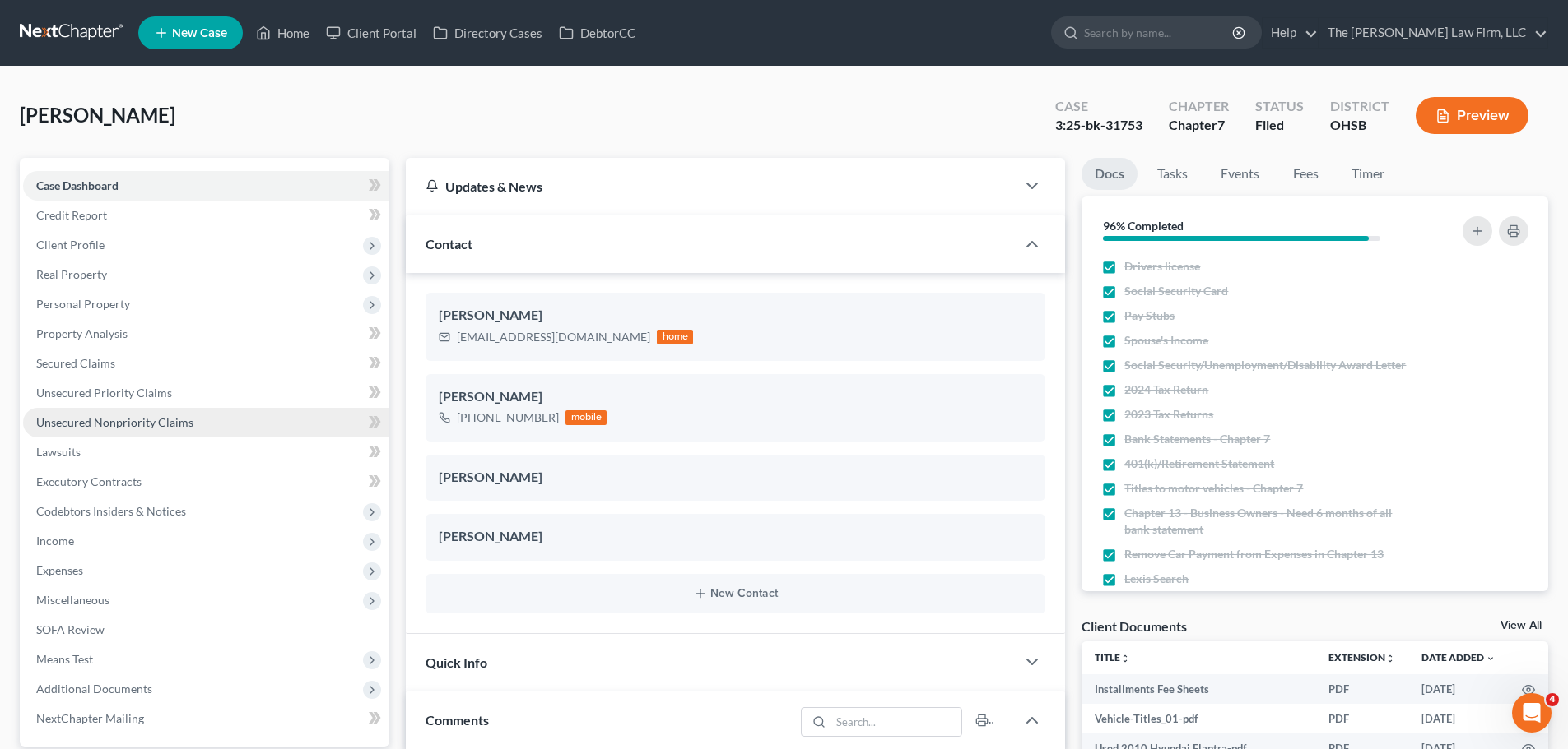
scroll to position [329, 0]
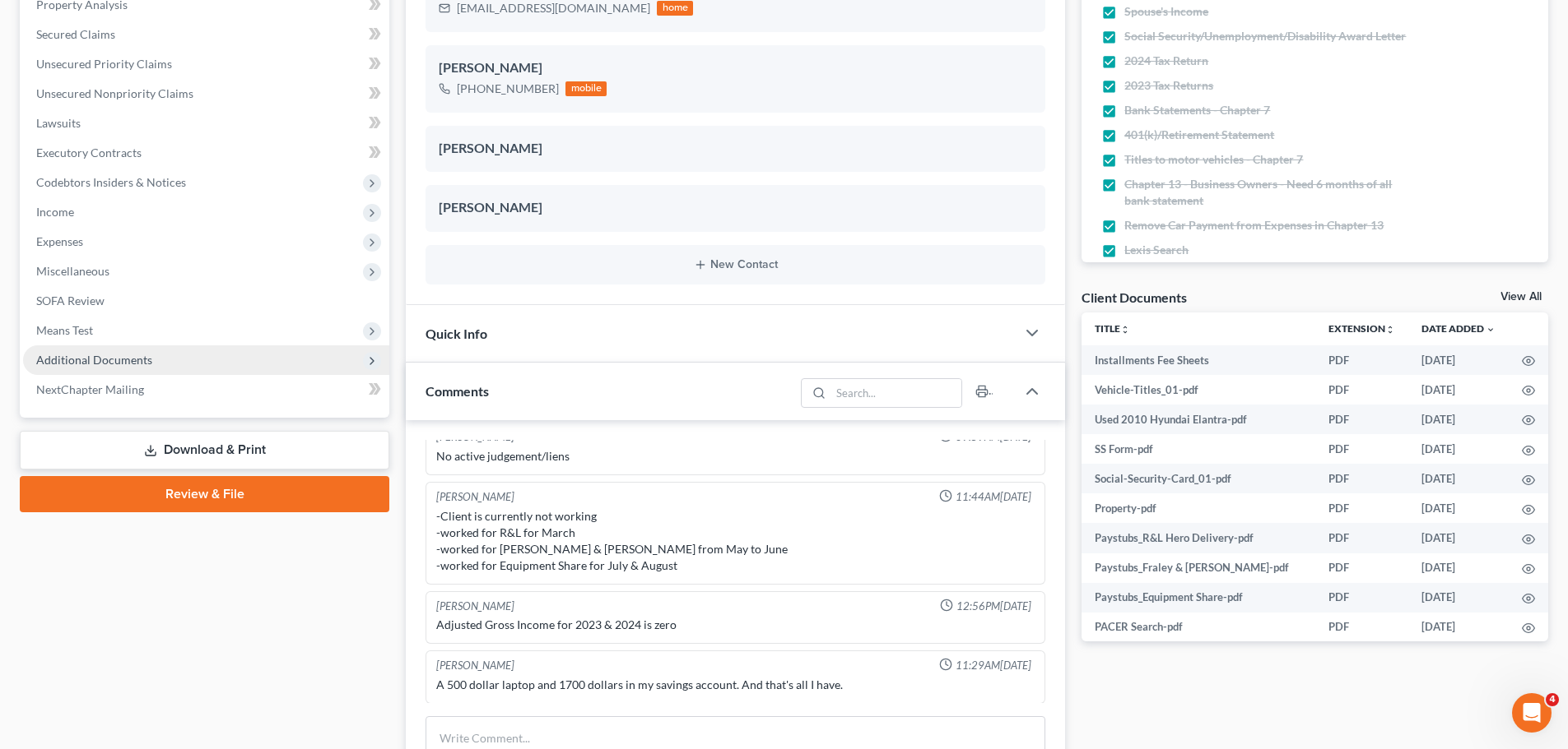
click at [100, 357] on span "Additional Documents" at bounding box center [95, 360] width 116 height 14
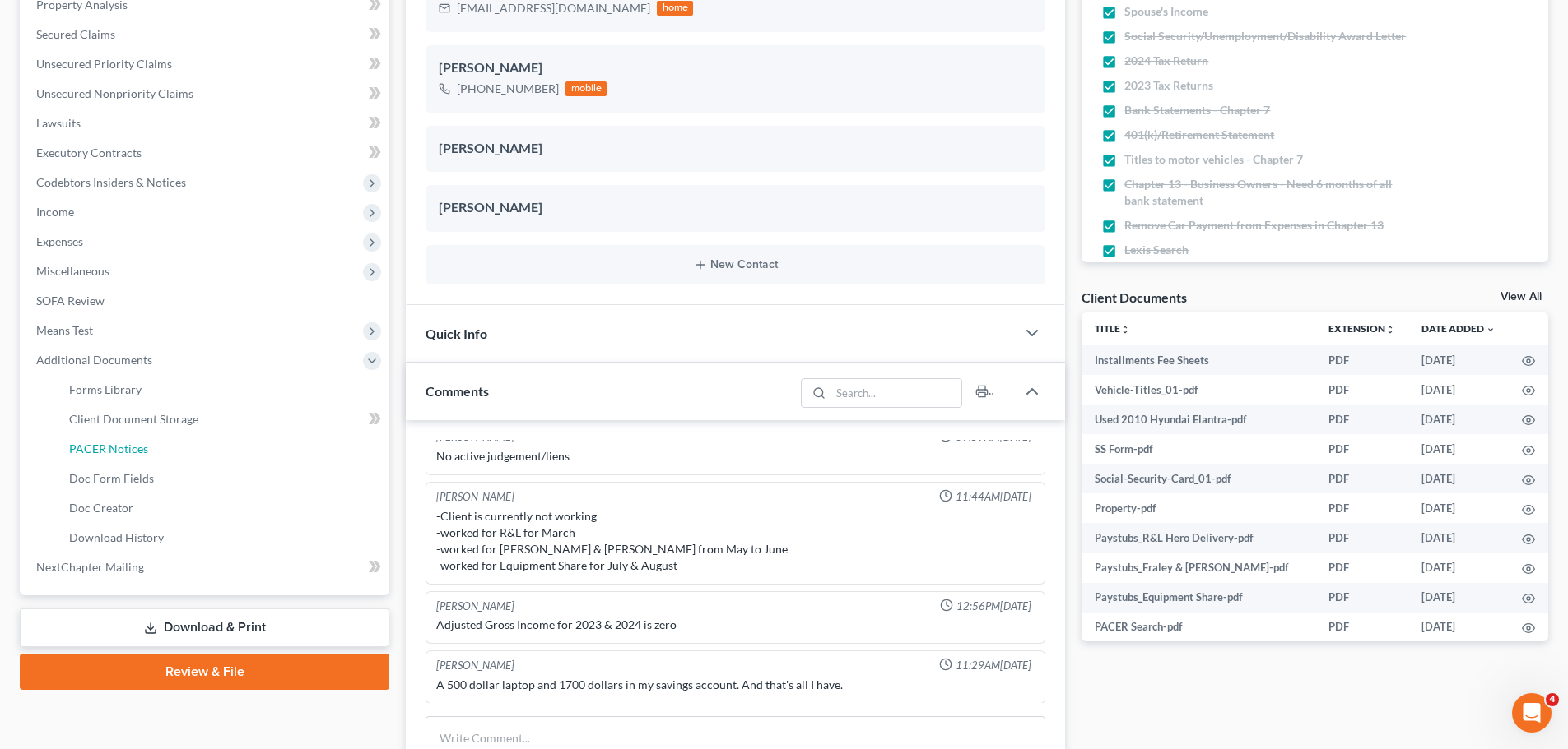
drag, startPoint x: 144, startPoint y: 448, endPoint x: 671, endPoint y: 459, distance: 527.1
click at [144, 448] on span "PACER Notices" at bounding box center [109, 449] width 79 height 14
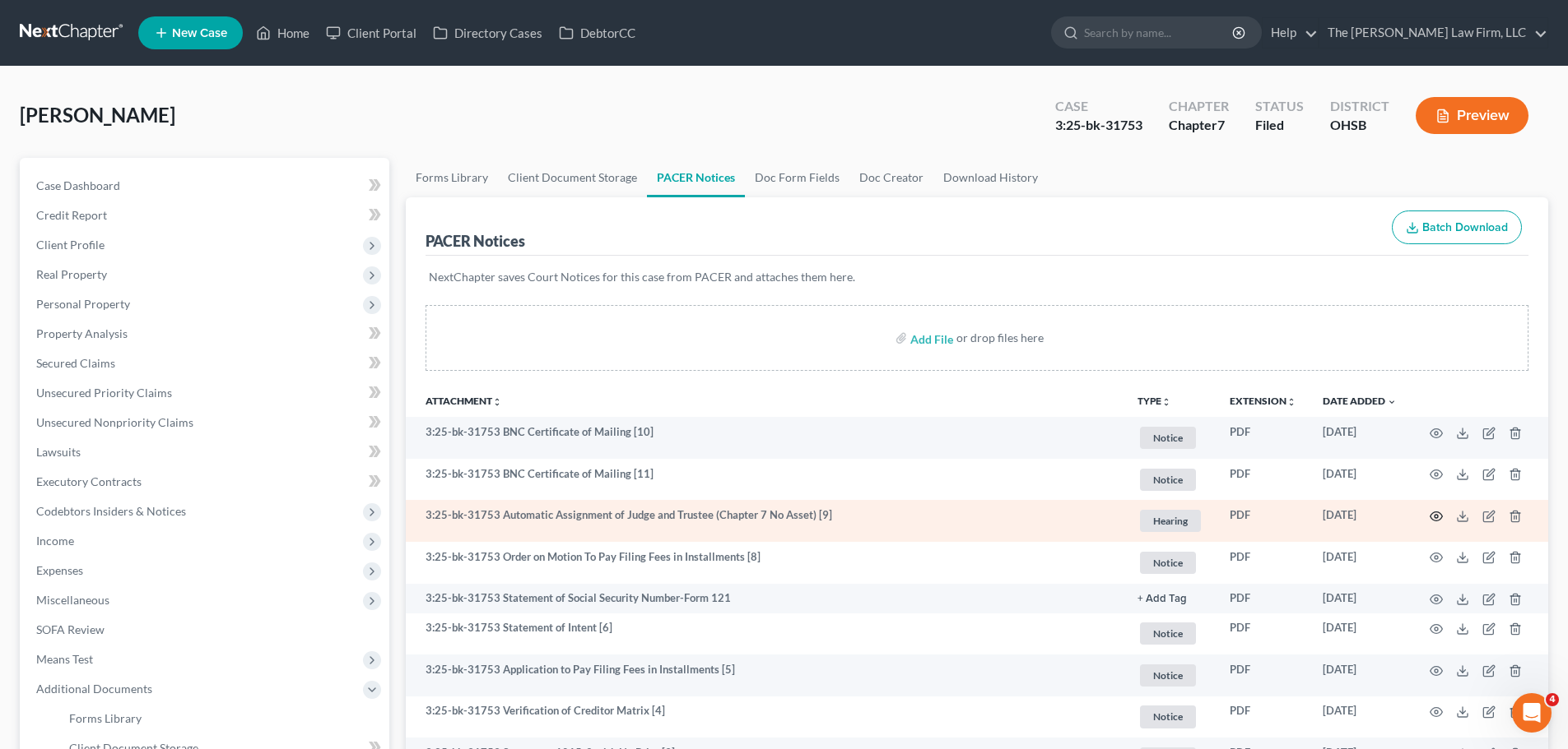
click at [1441, 520] on icon "button" at bounding box center [1437, 516] width 14 height 14
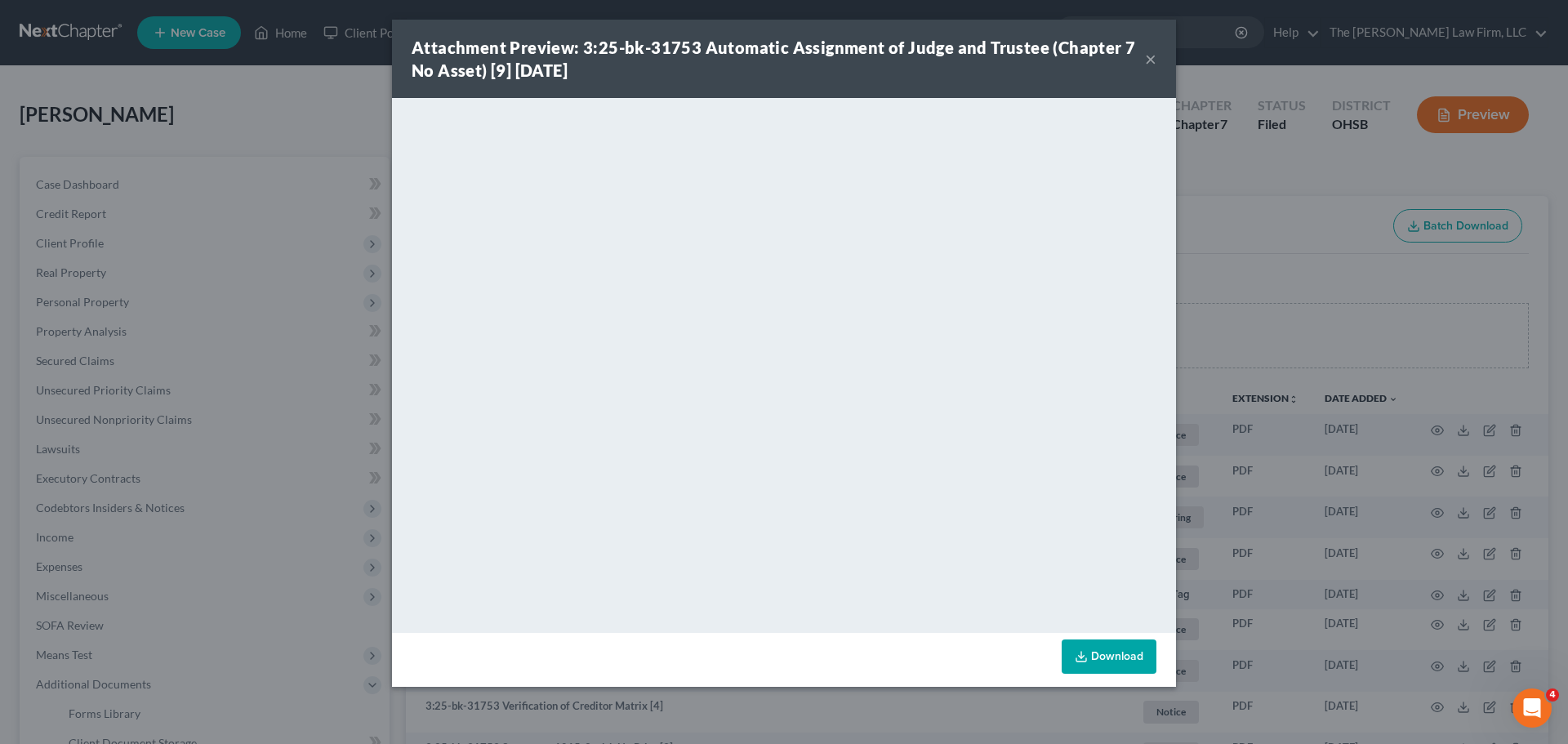
click at [1150, 56] on button "×" at bounding box center [1151, 58] width 12 height 19
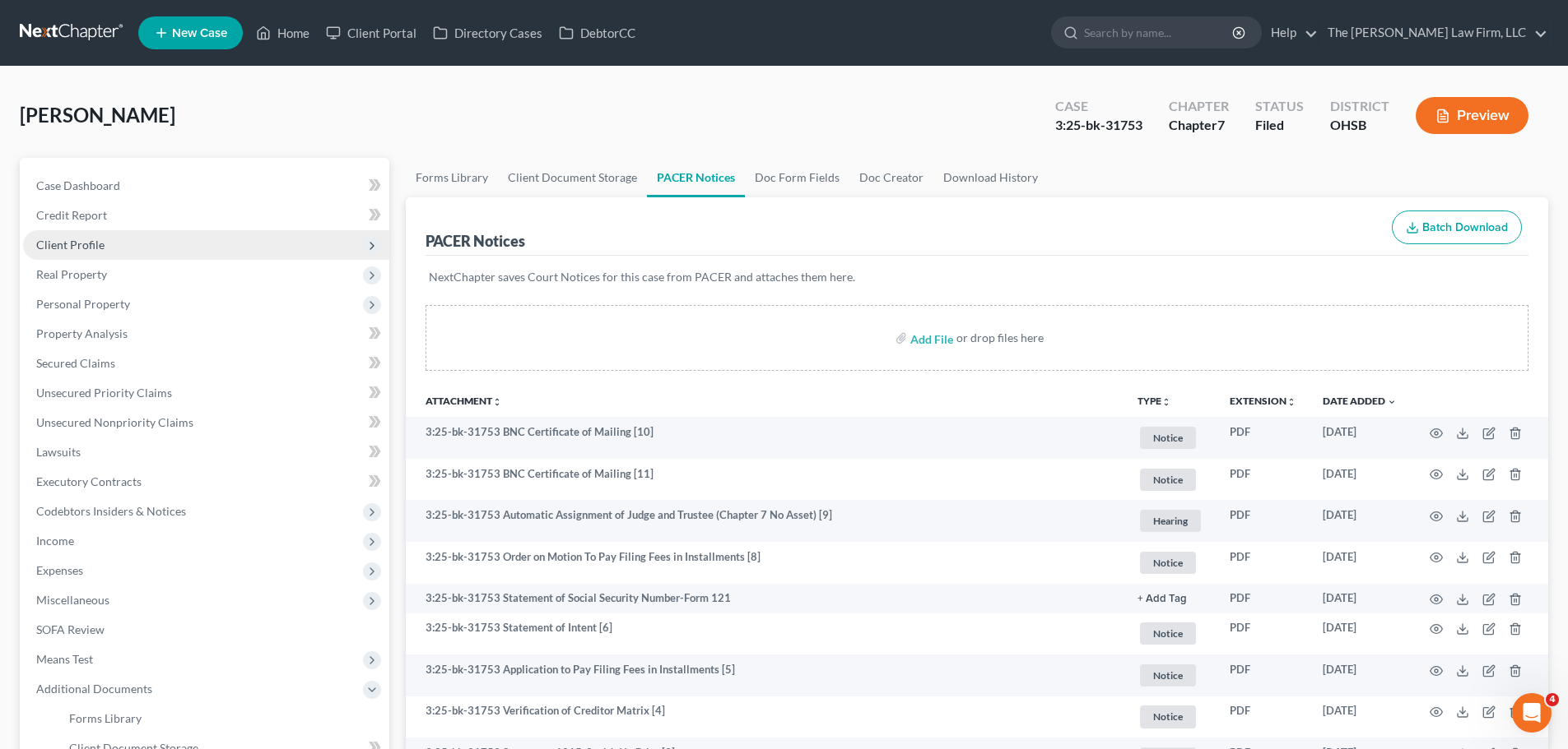
click at [70, 242] on span "Client Profile" at bounding box center [70, 244] width 69 height 14
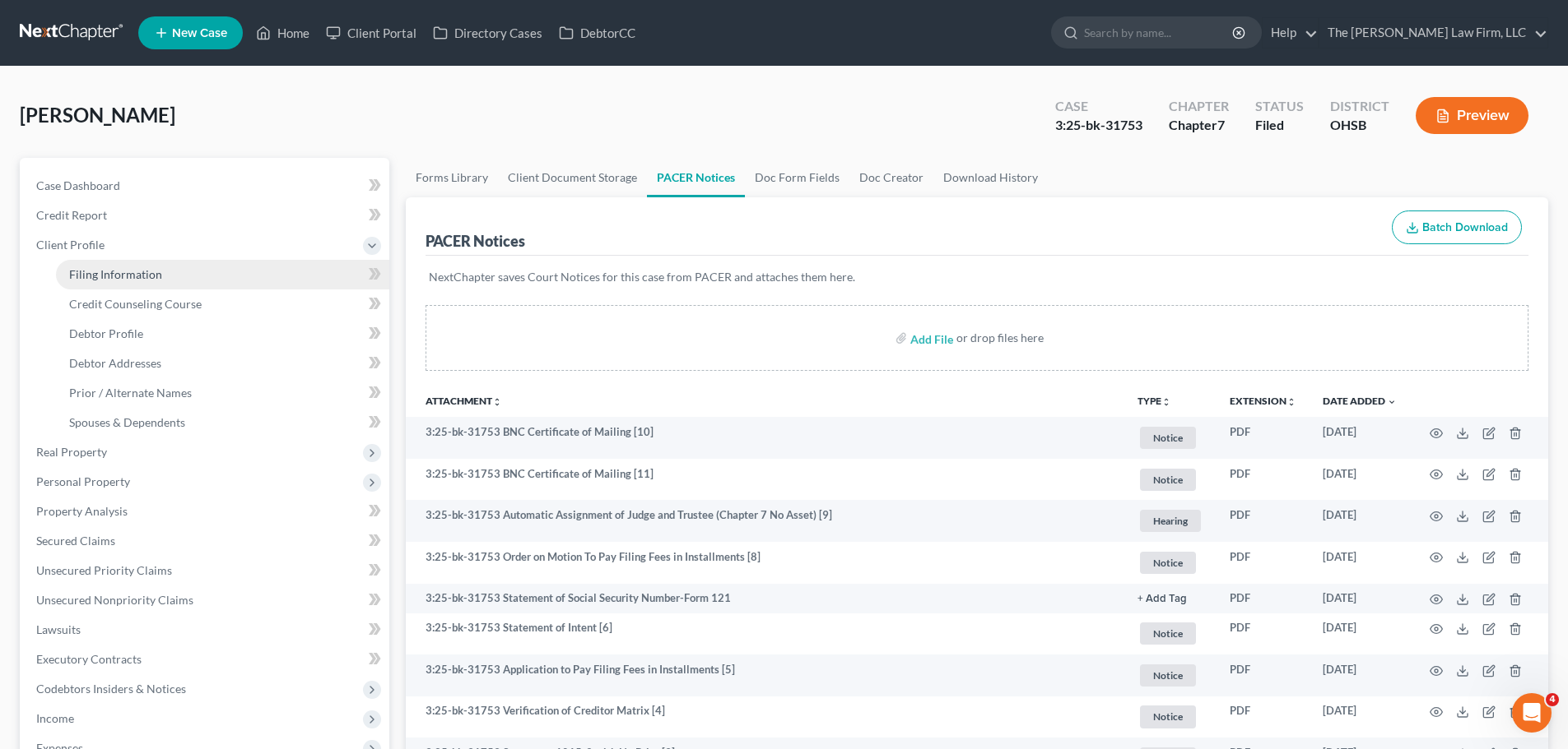
click at [110, 271] on span "Filing Information" at bounding box center [116, 274] width 93 height 14
select select "1"
select select "0"
select select "62"
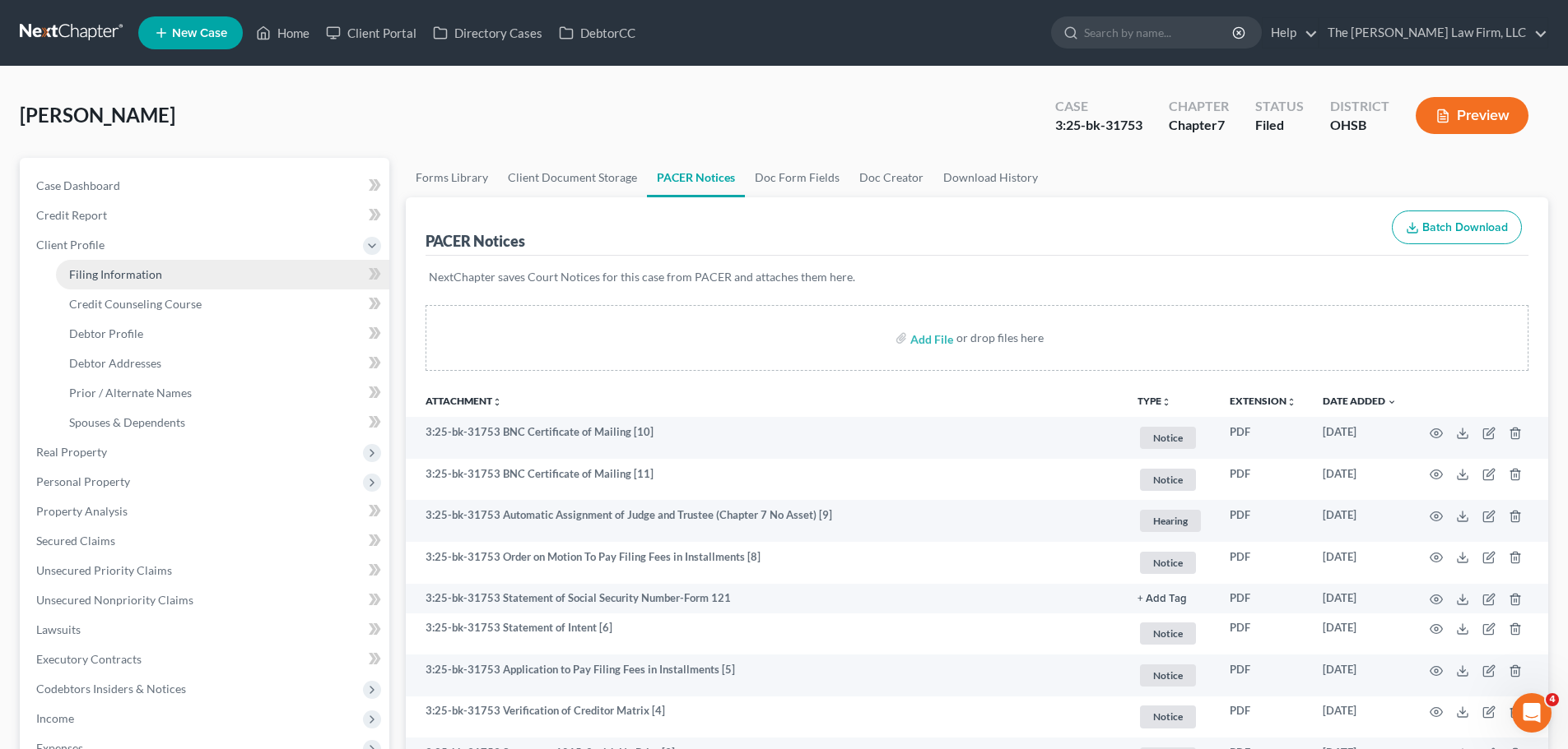
select select "2"
select select "36"
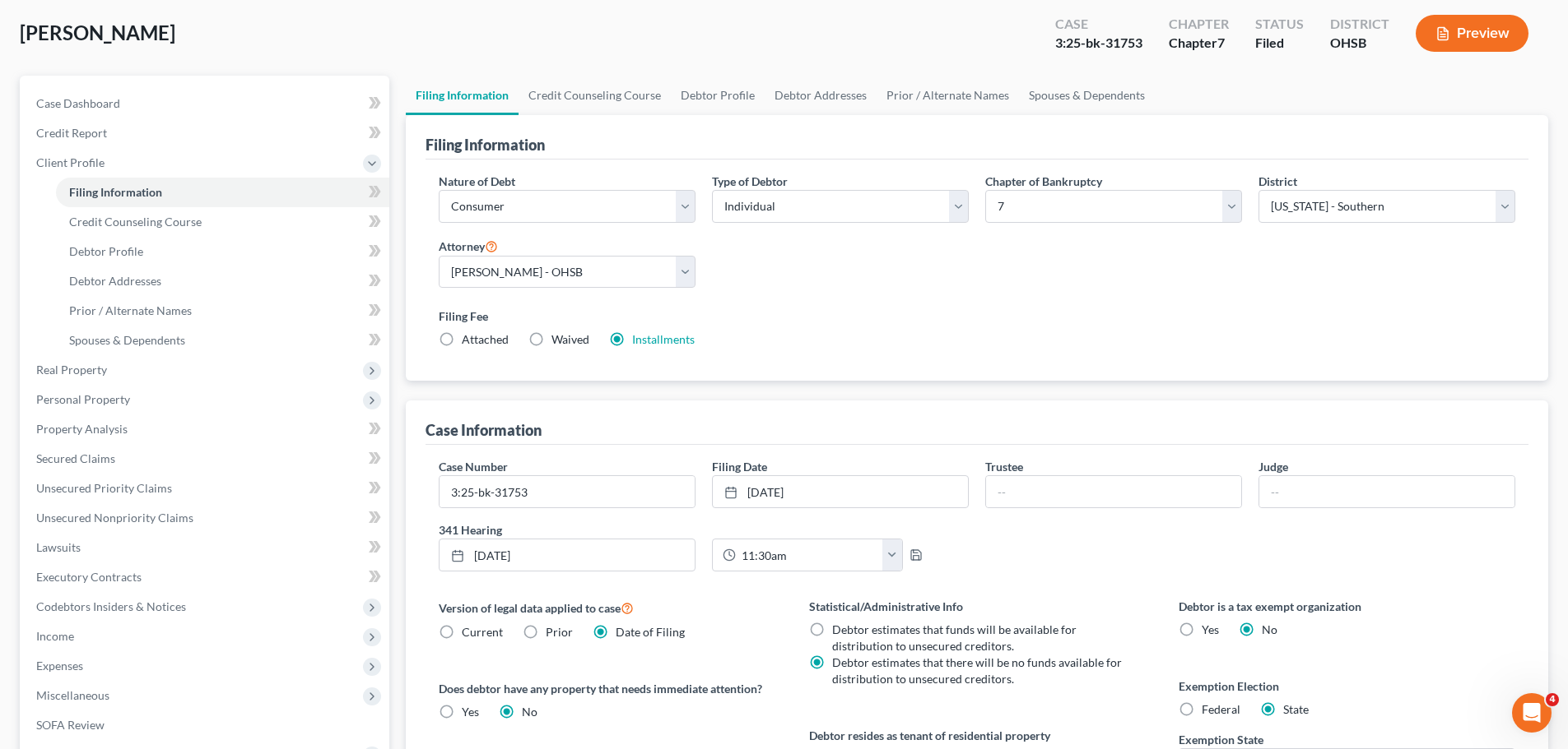
scroll to position [164, 0]
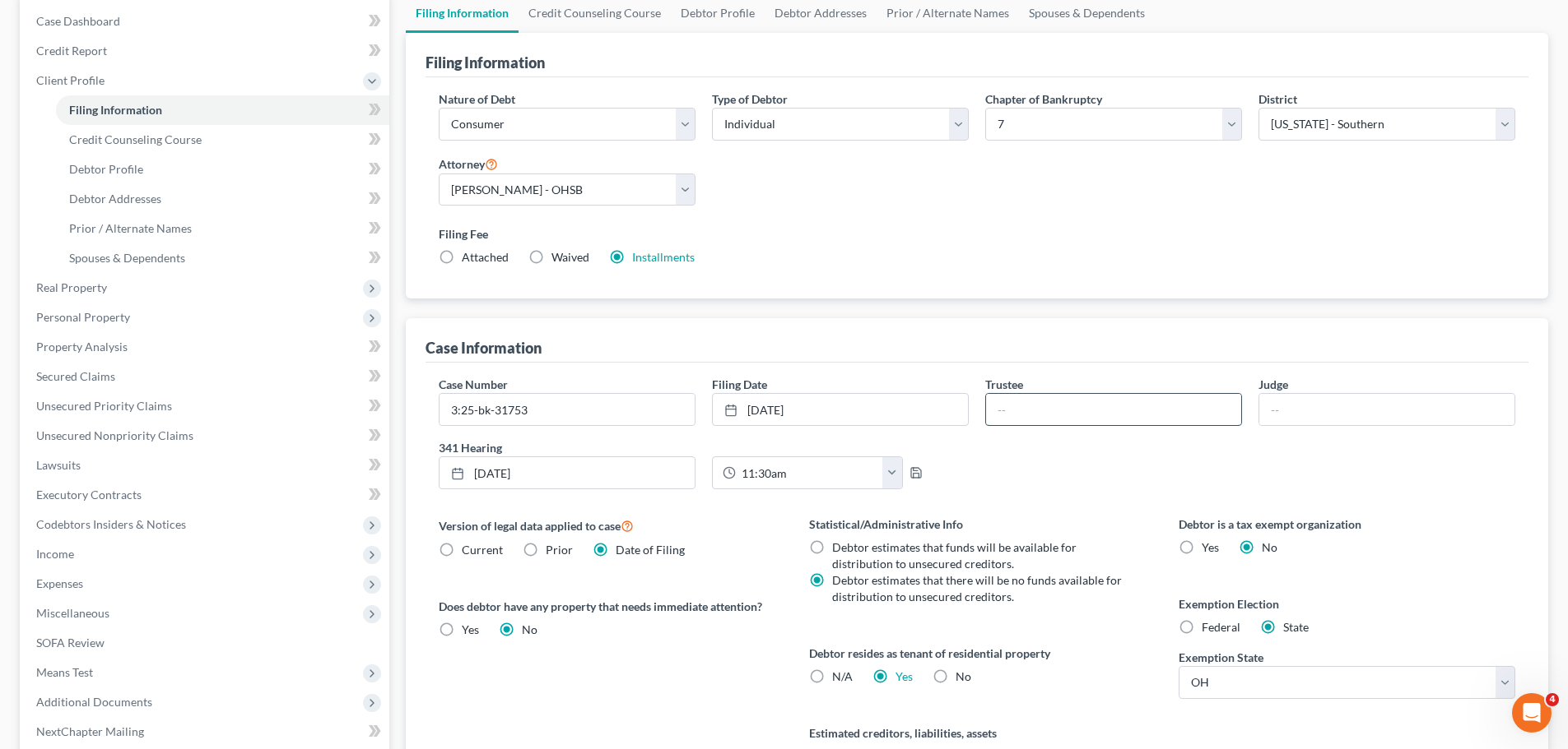
click at [1085, 404] on input "text" at bounding box center [1113, 409] width 255 height 31
click at [1078, 404] on input "text" at bounding box center [1113, 409] width 255 height 31
type input "Field"
type input "[PERSON_NAME]"
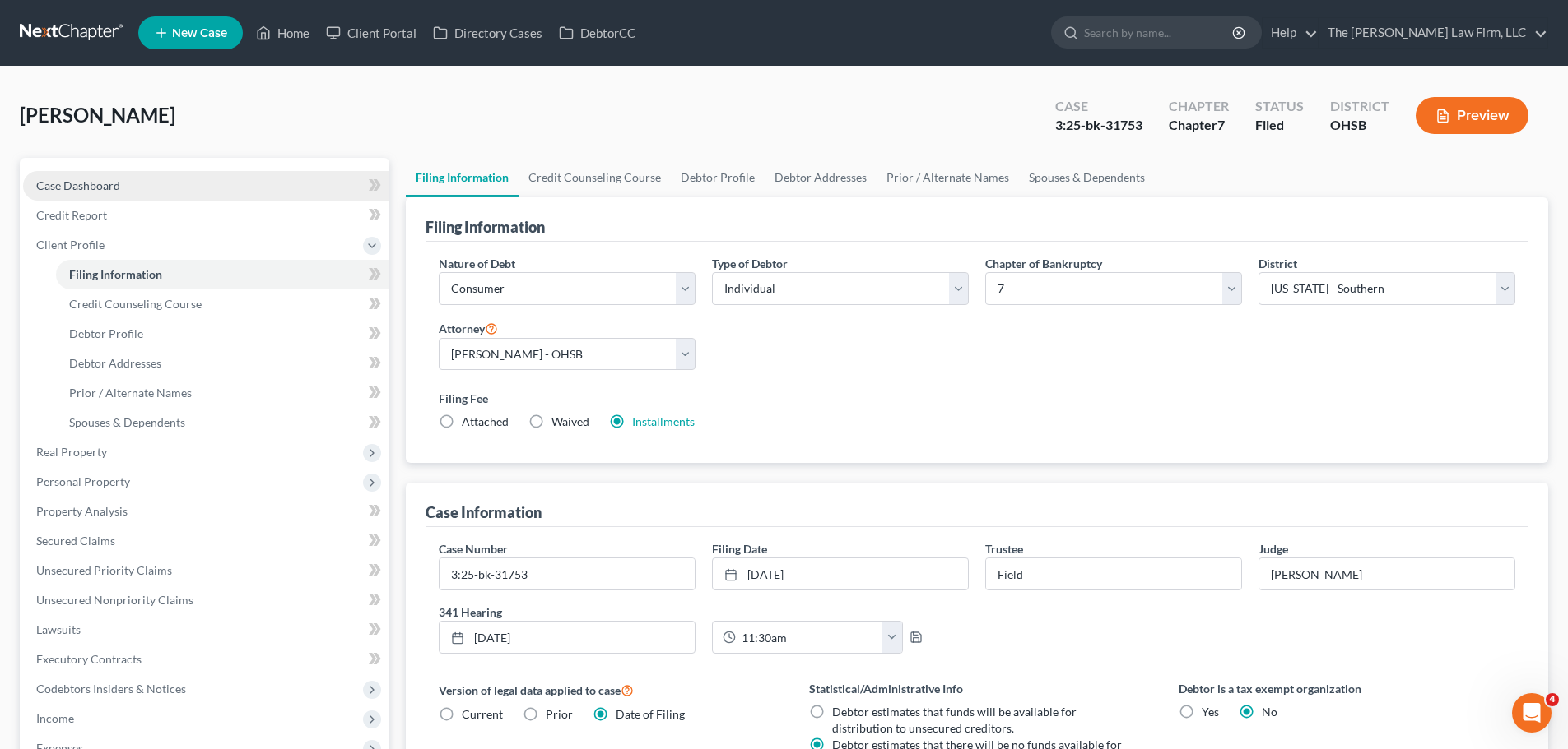
click at [96, 193] on link "Case Dashboard" at bounding box center [206, 185] width 366 height 30
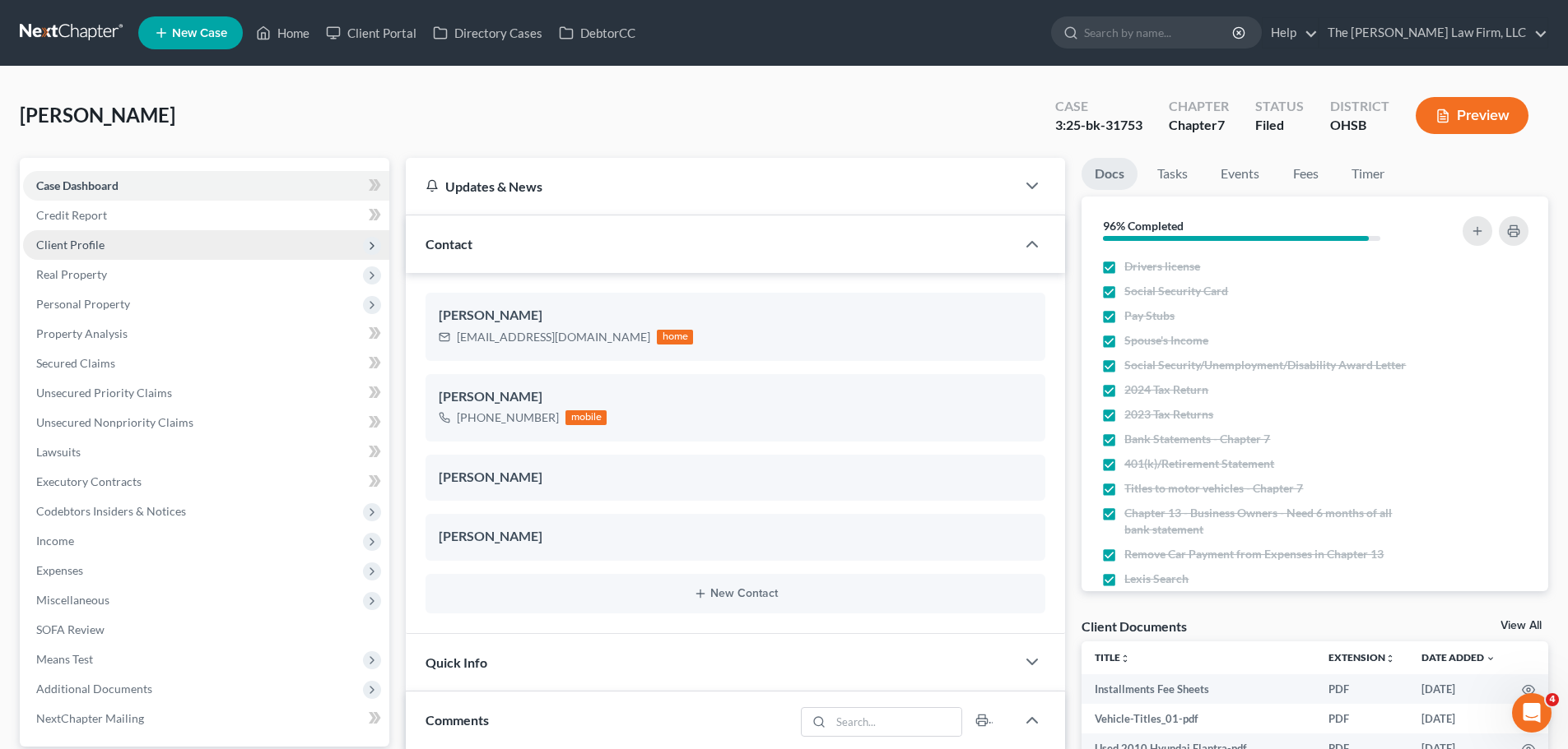
click at [86, 250] on span "Client Profile" at bounding box center [70, 244] width 69 height 14
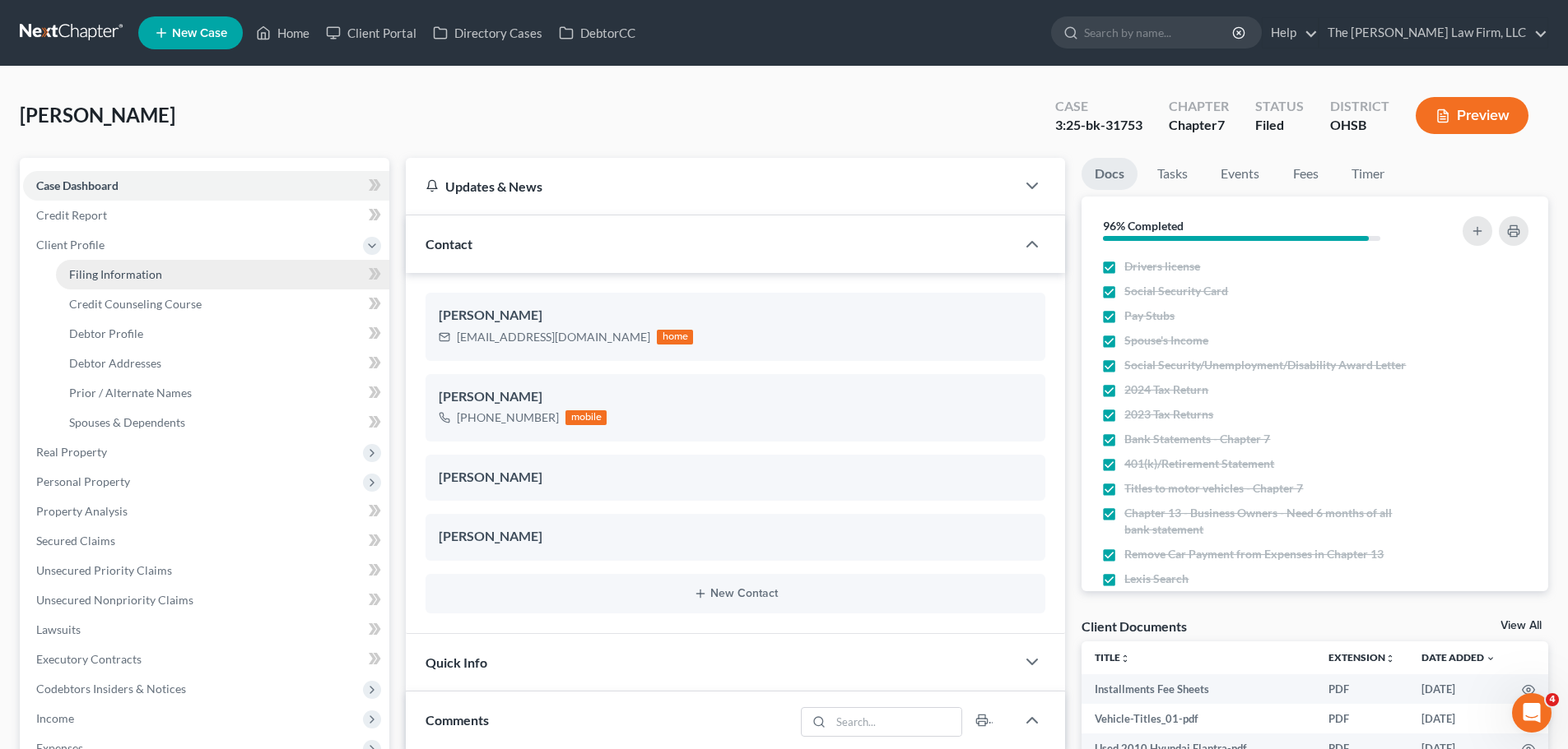
click at [103, 279] on span "Filing Information" at bounding box center [116, 274] width 93 height 14
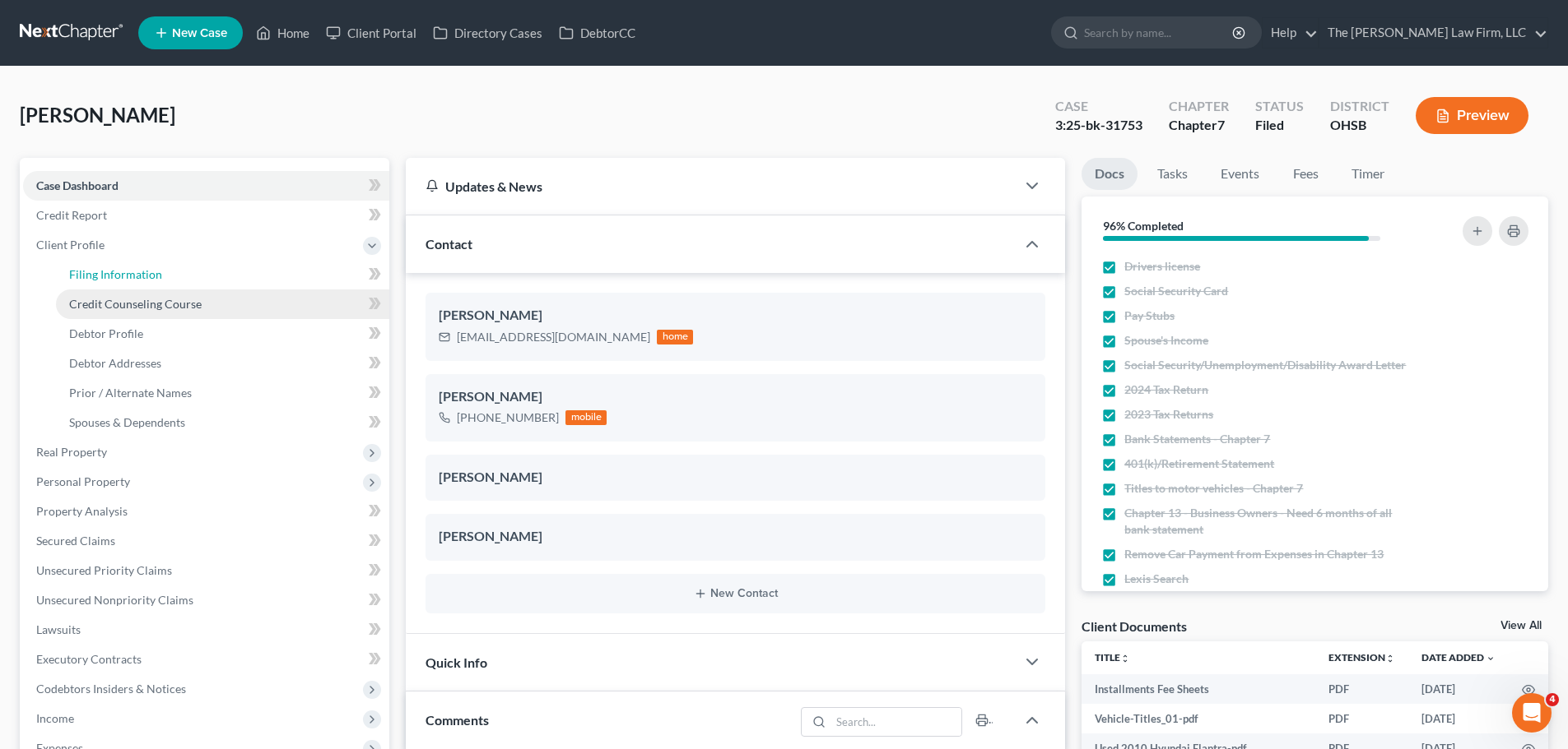
select select "1"
select select "0"
select select "62"
select select "2"
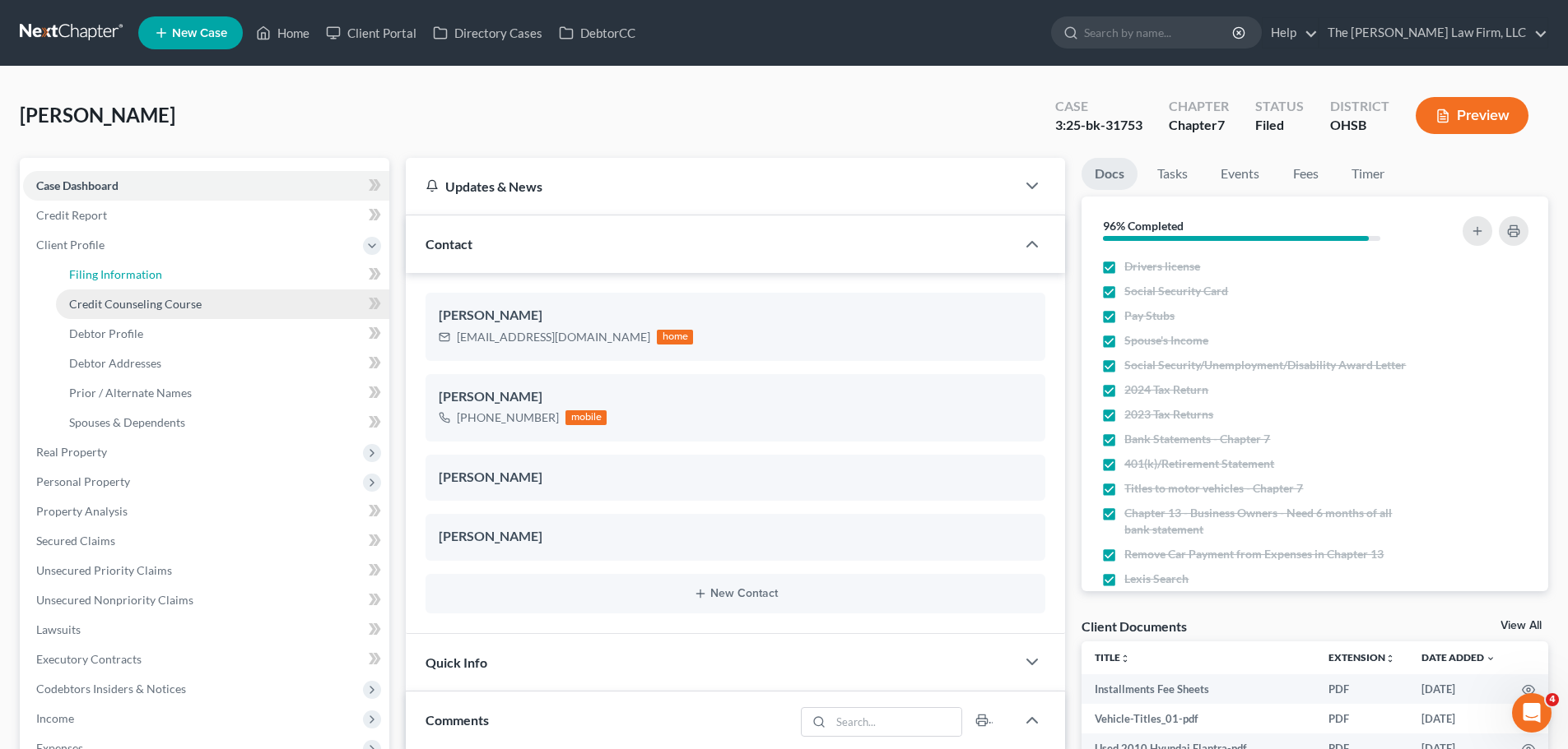
select select "36"
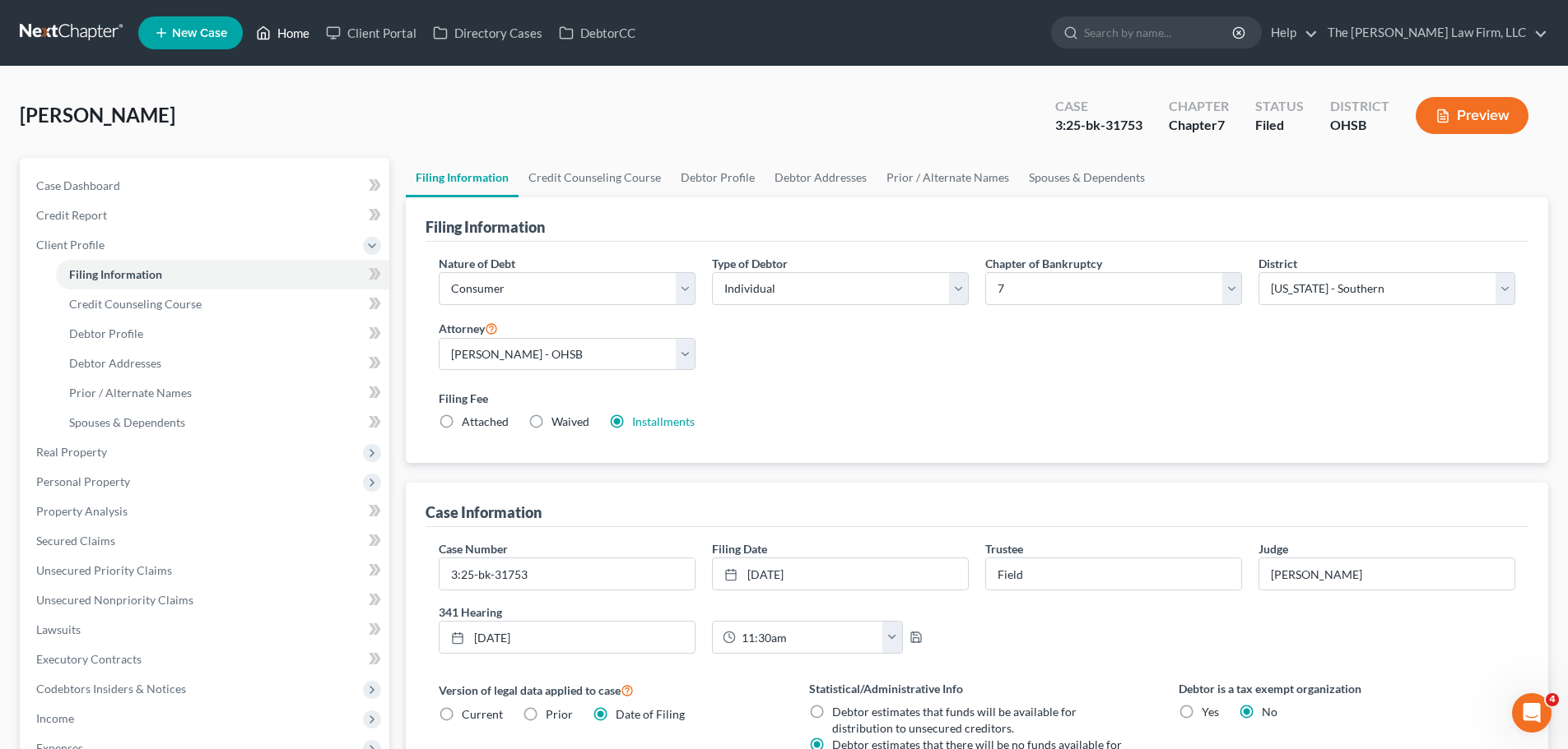
drag, startPoint x: 295, startPoint y: 30, endPoint x: 397, endPoint y: 88, distance: 117.3
click at [295, 30] on link "Home" at bounding box center [283, 33] width 70 height 30
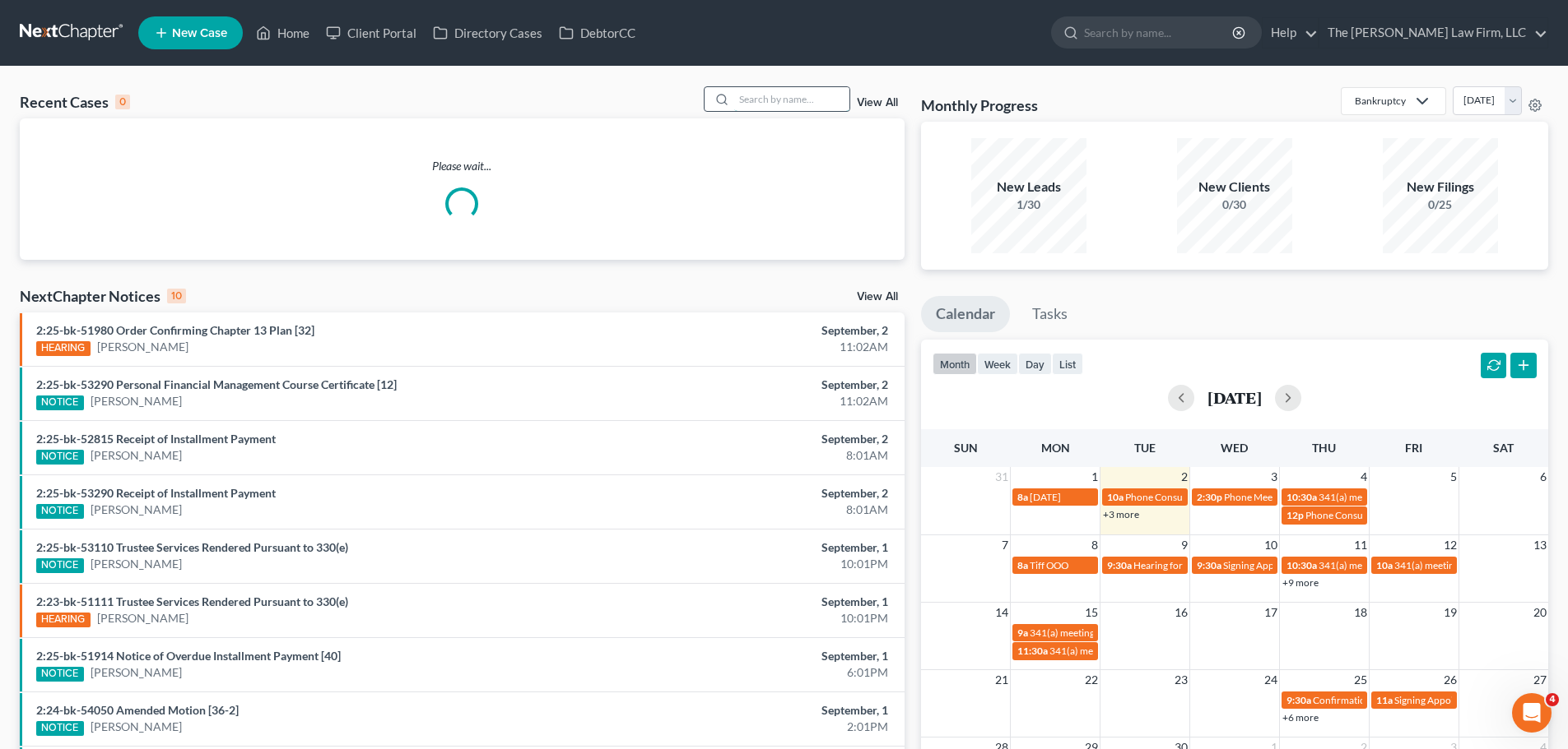
click at [795, 92] on input "search" at bounding box center [791, 98] width 115 height 24
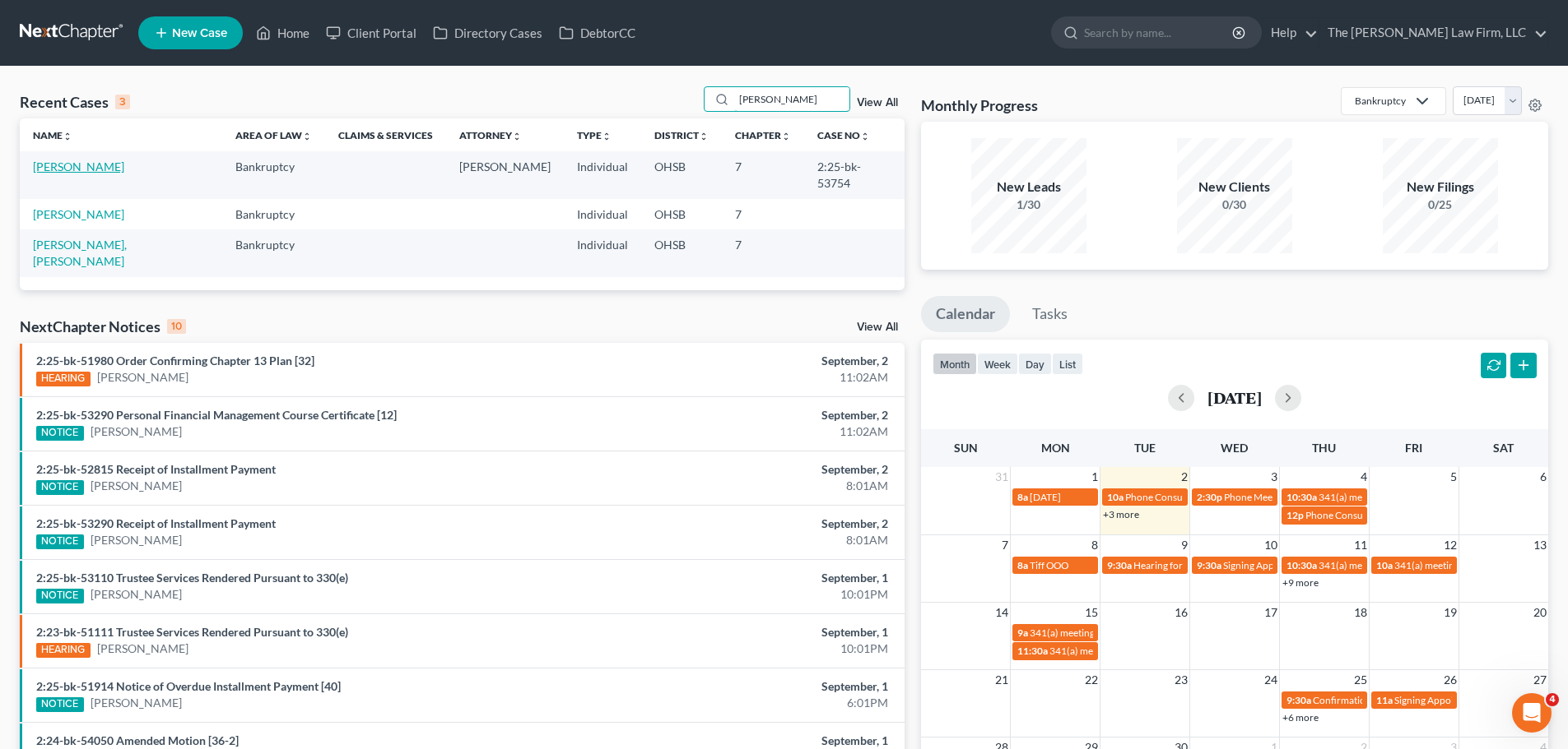
type input "[PERSON_NAME]"
click at [86, 165] on link "[PERSON_NAME]" at bounding box center [78, 166] width 92 height 14
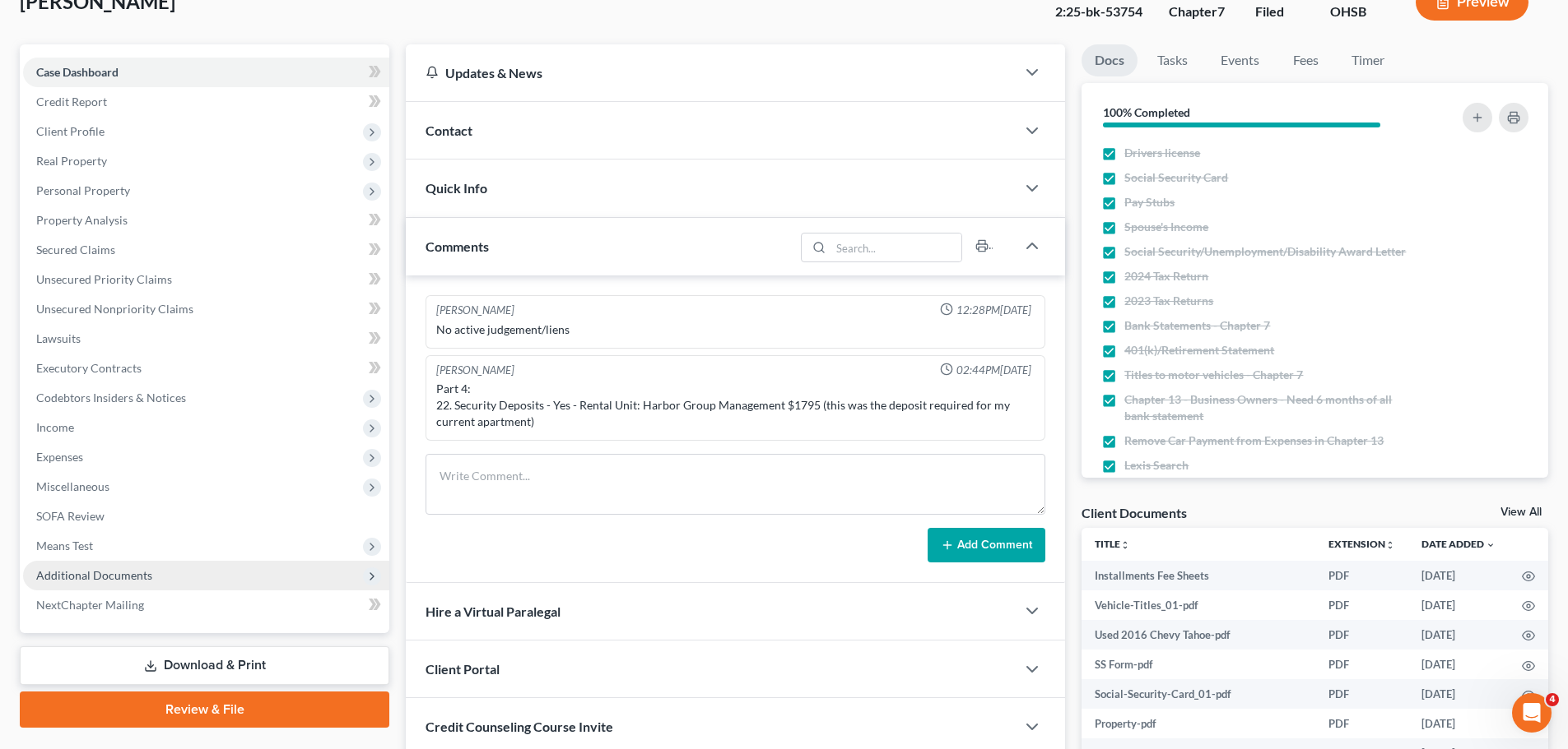
scroll to position [310, 0]
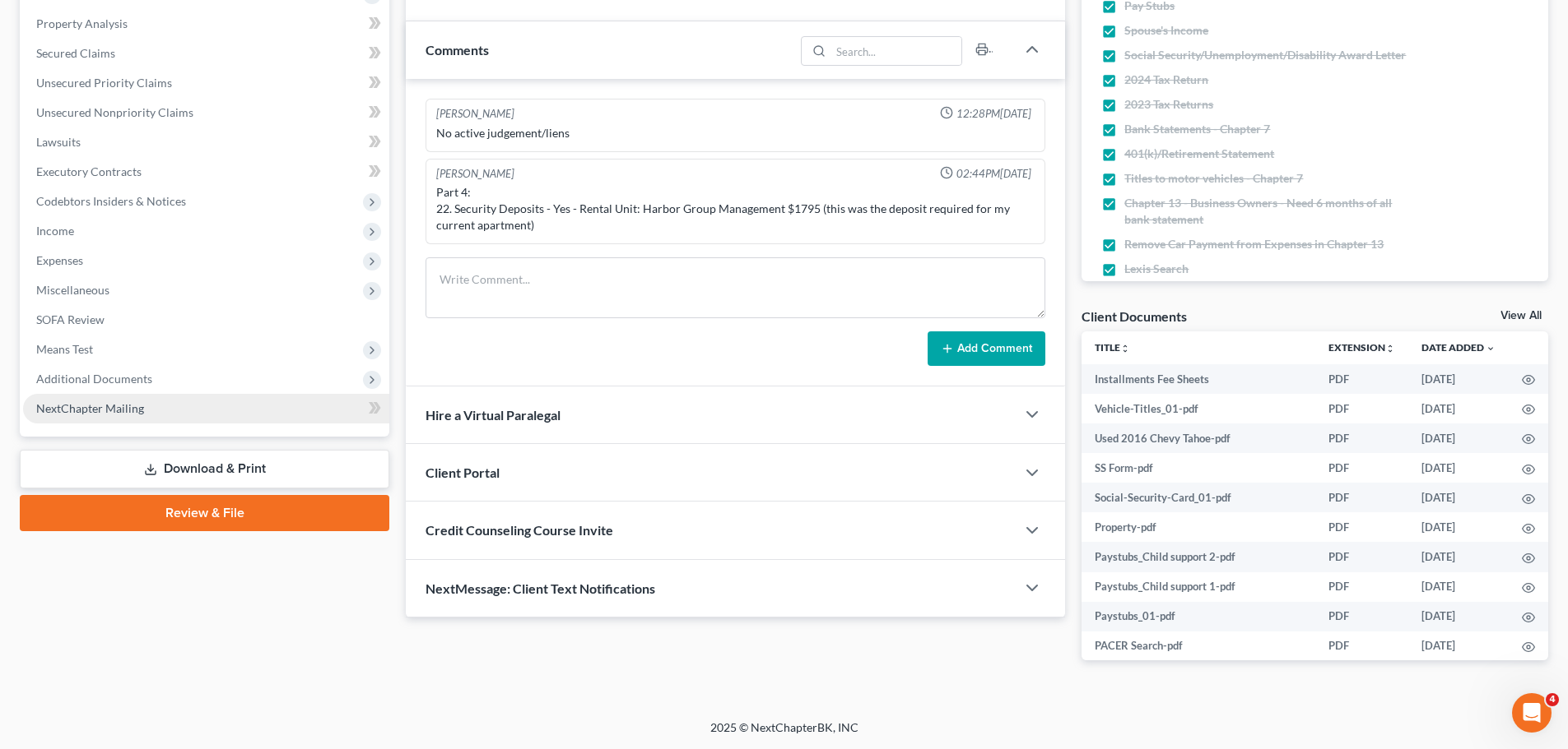
drag, startPoint x: 91, startPoint y: 377, endPoint x: 111, endPoint y: 412, distance: 40.3
click at [92, 377] on span "Additional Documents" at bounding box center [95, 378] width 116 height 14
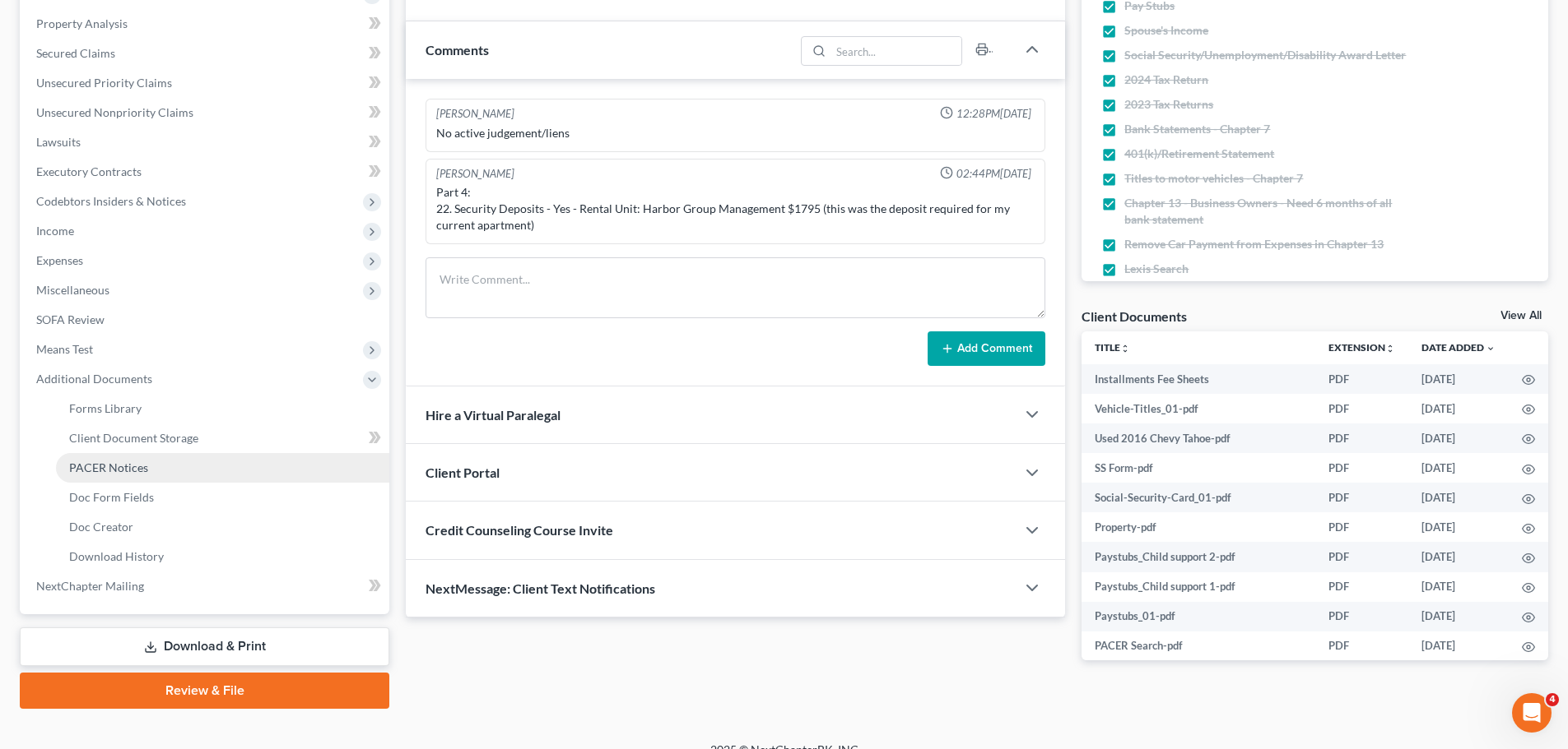
click at [122, 477] on link "PACER Notices" at bounding box center [222, 468] width 333 height 30
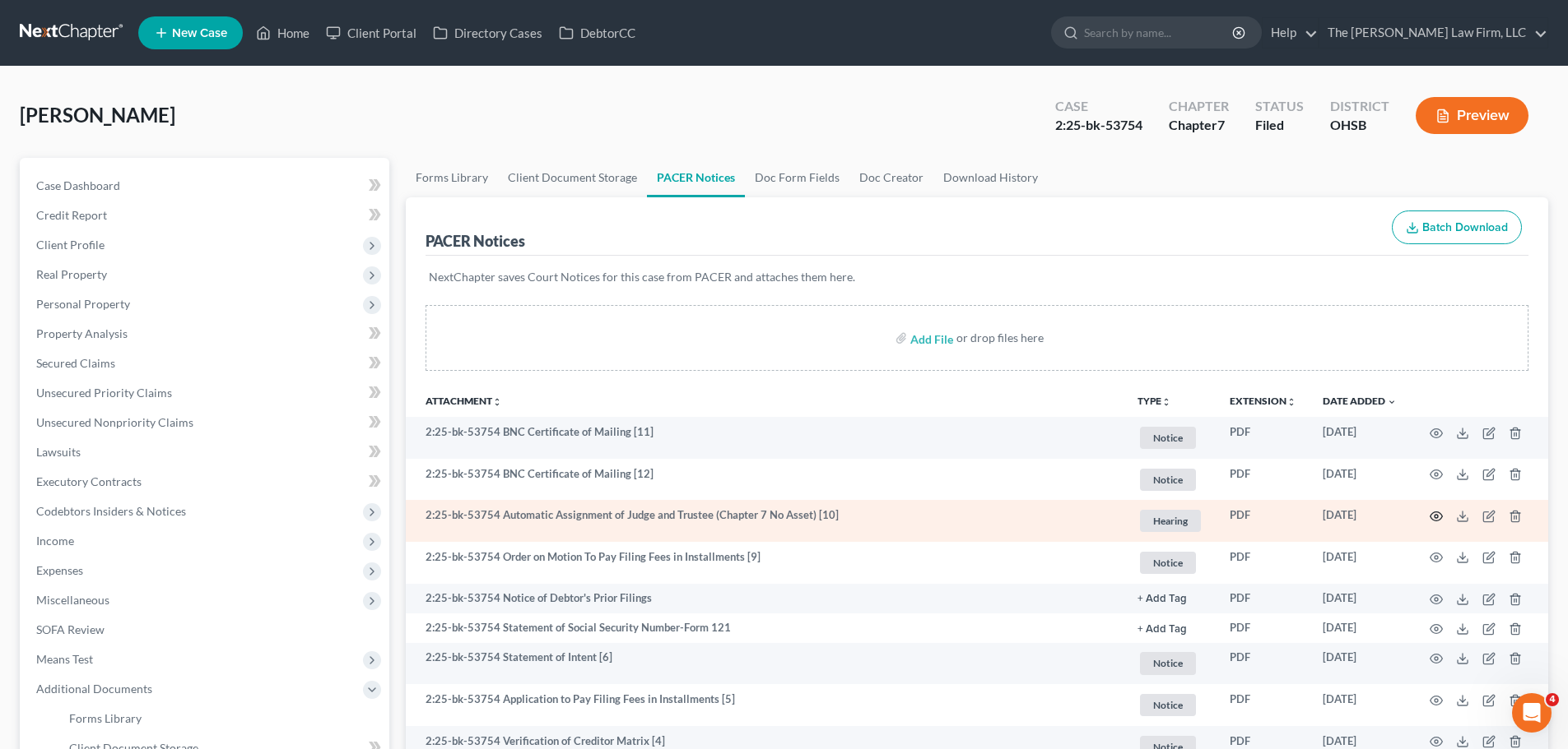
click at [1435, 514] on icon "button" at bounding box center [1437, 516] width 14 height 14
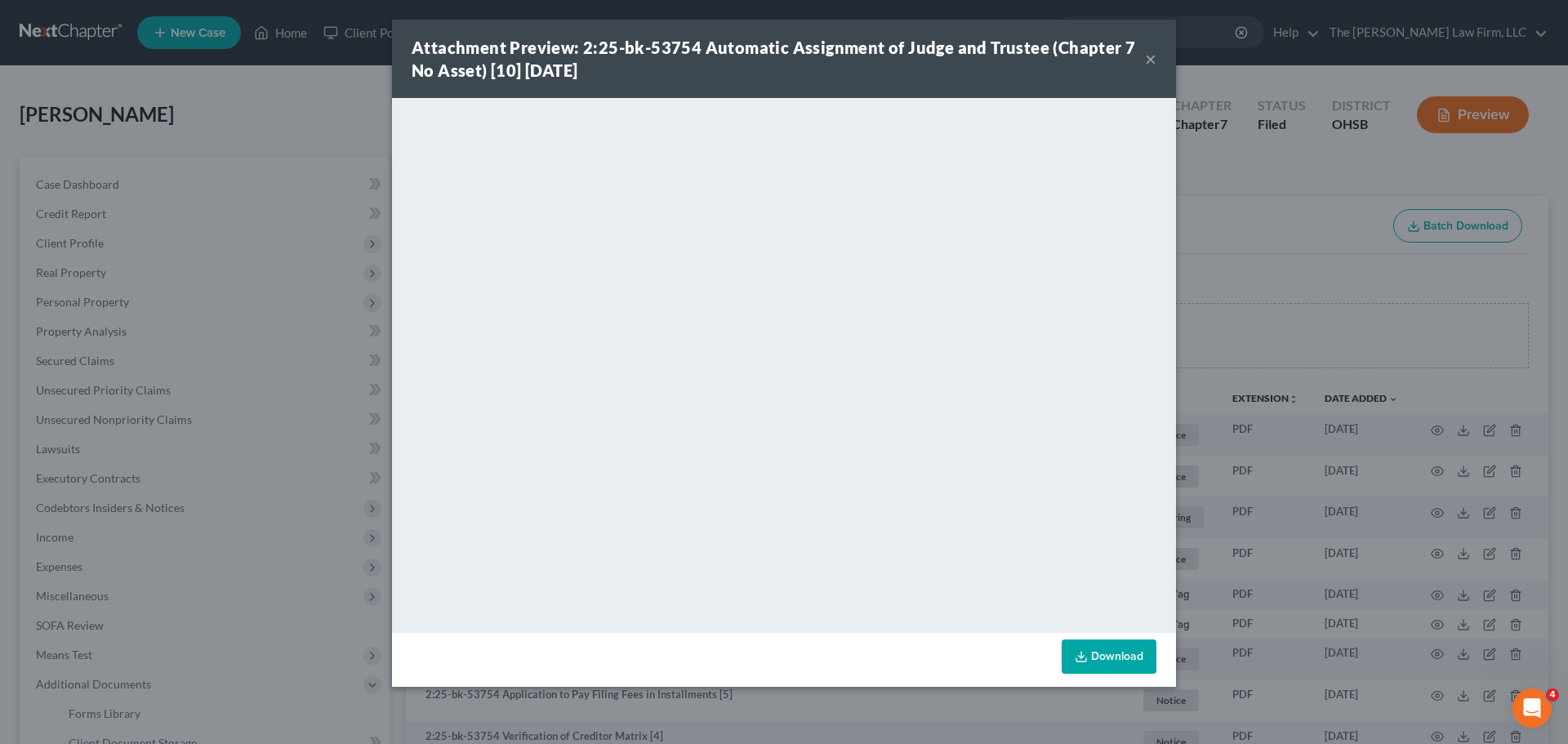
click at [1150, 62] on button "×" at bounding box center [1151, 58] width 12 height 19
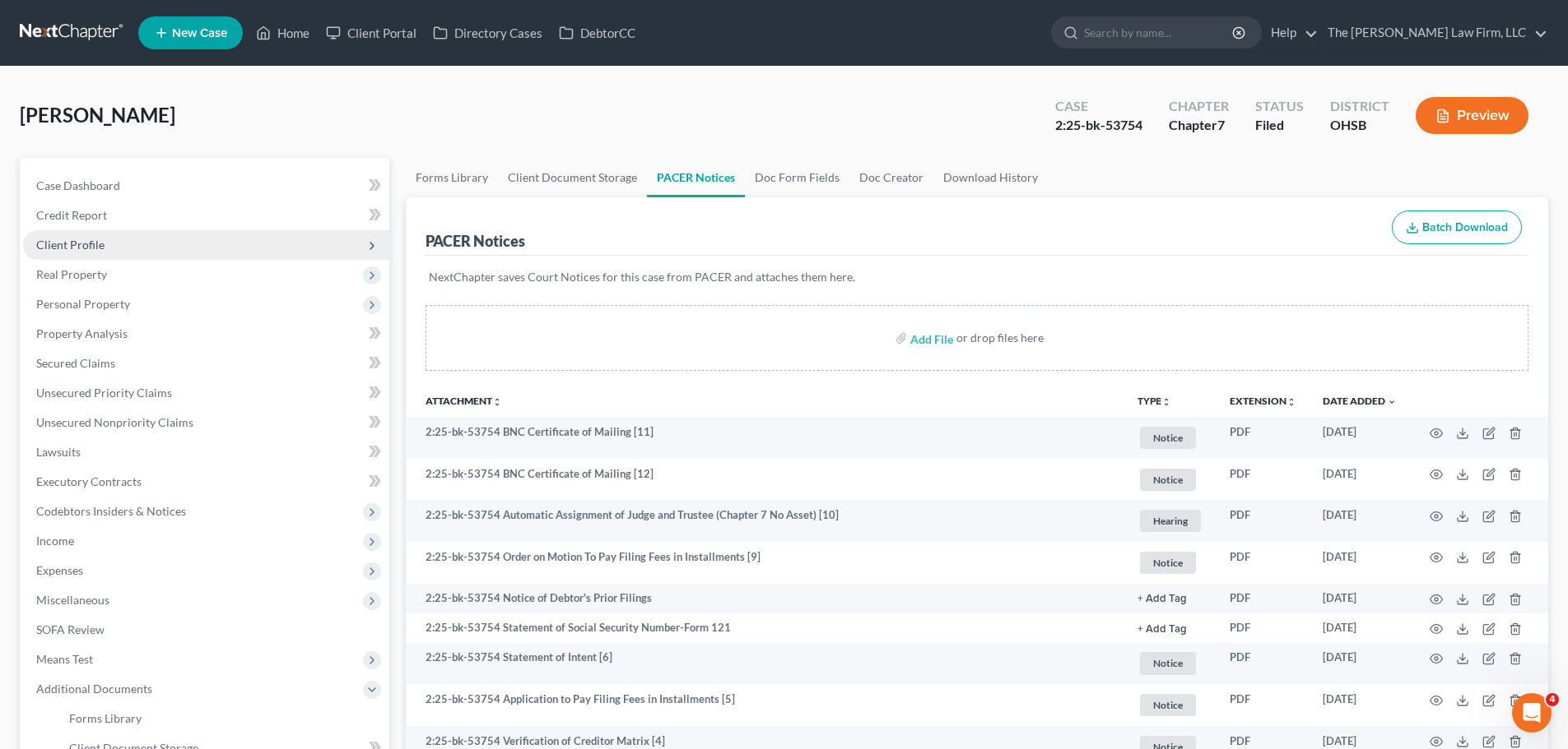
click at [98, 238] on span "Client Profile" at bounding box center [70, 244] width 69 height 14
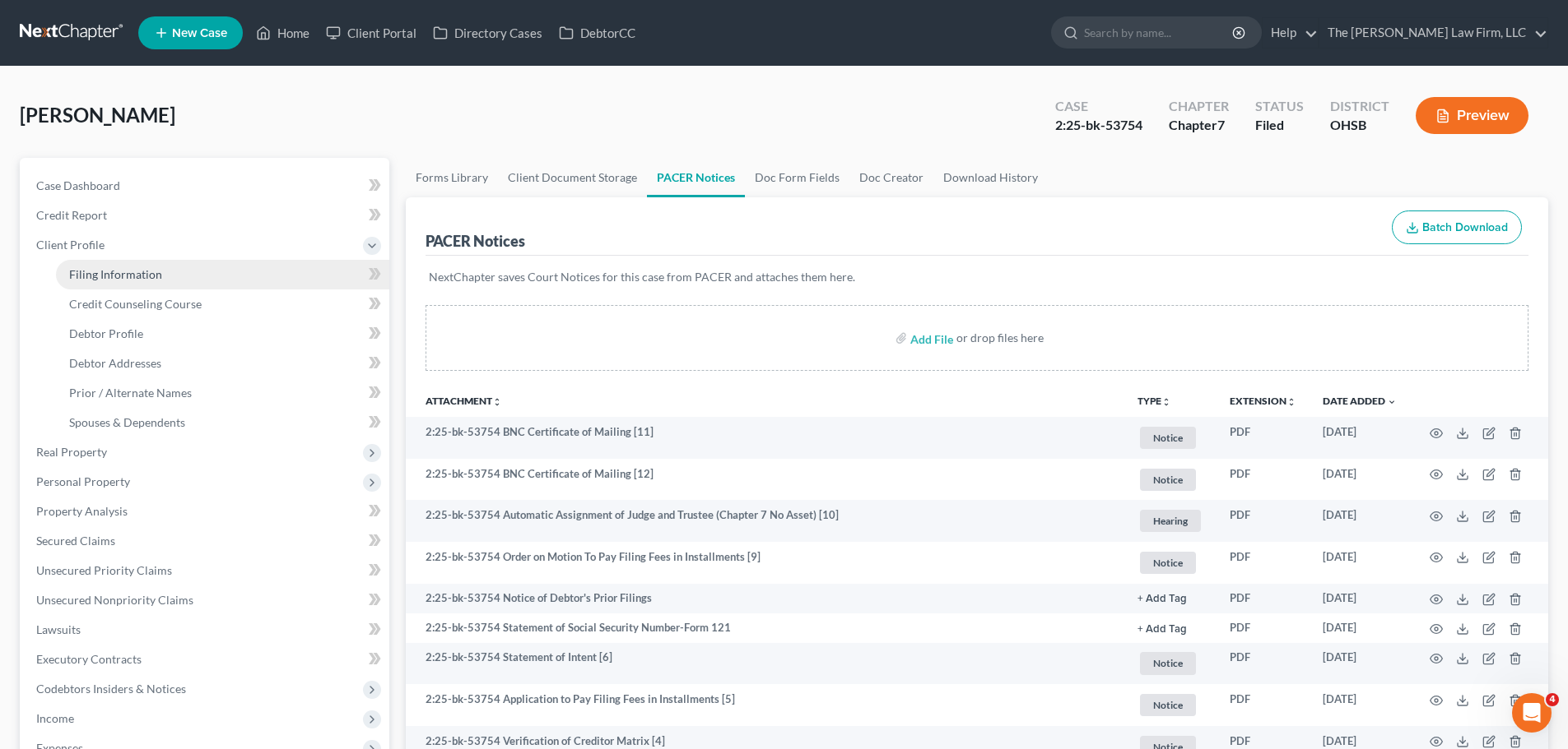
click at [117, 274] on span "Filing Information" at bounding box center [116, 274] width 93 height 14
select select "1"
select select "0"
select select "62"
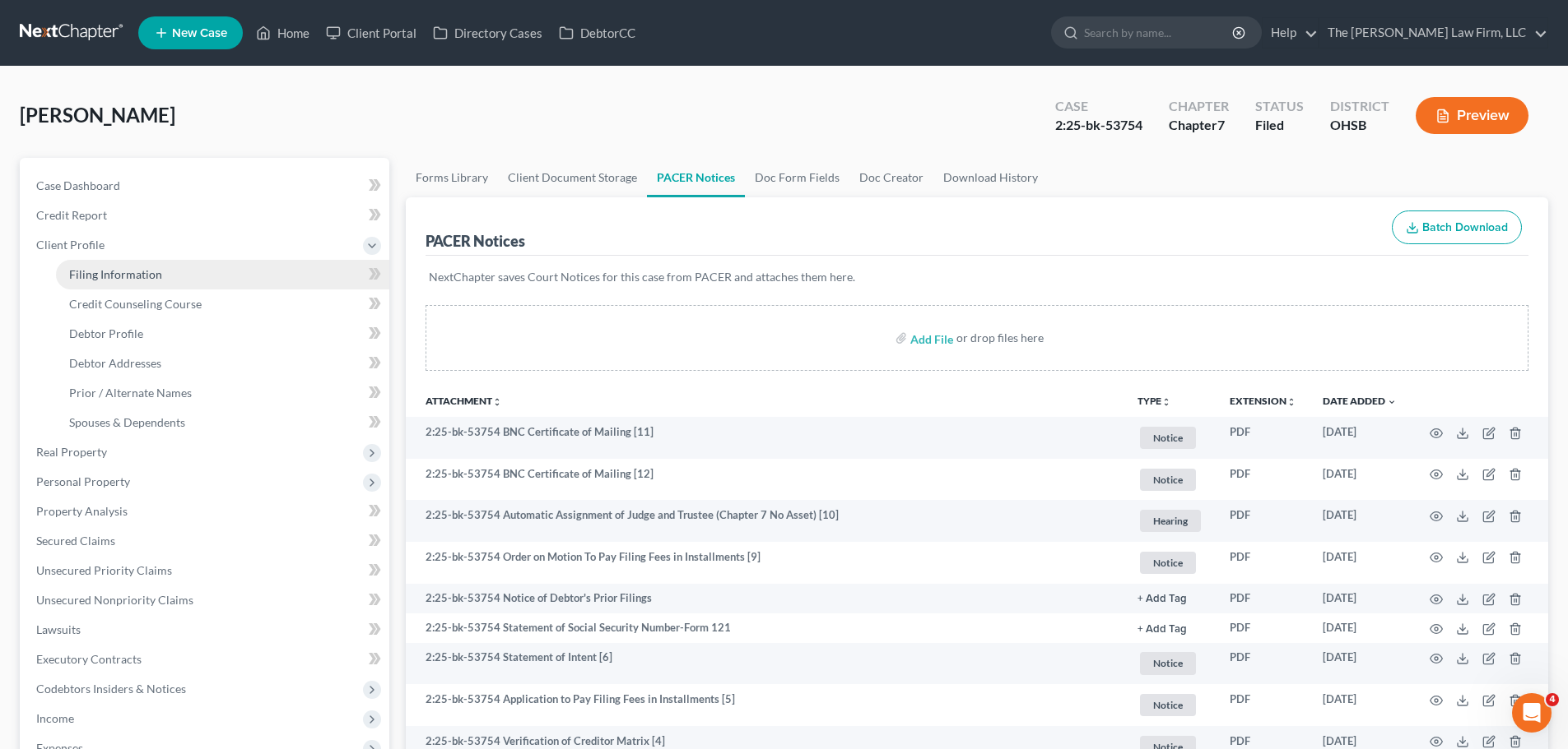
select select "2"
select select "36"
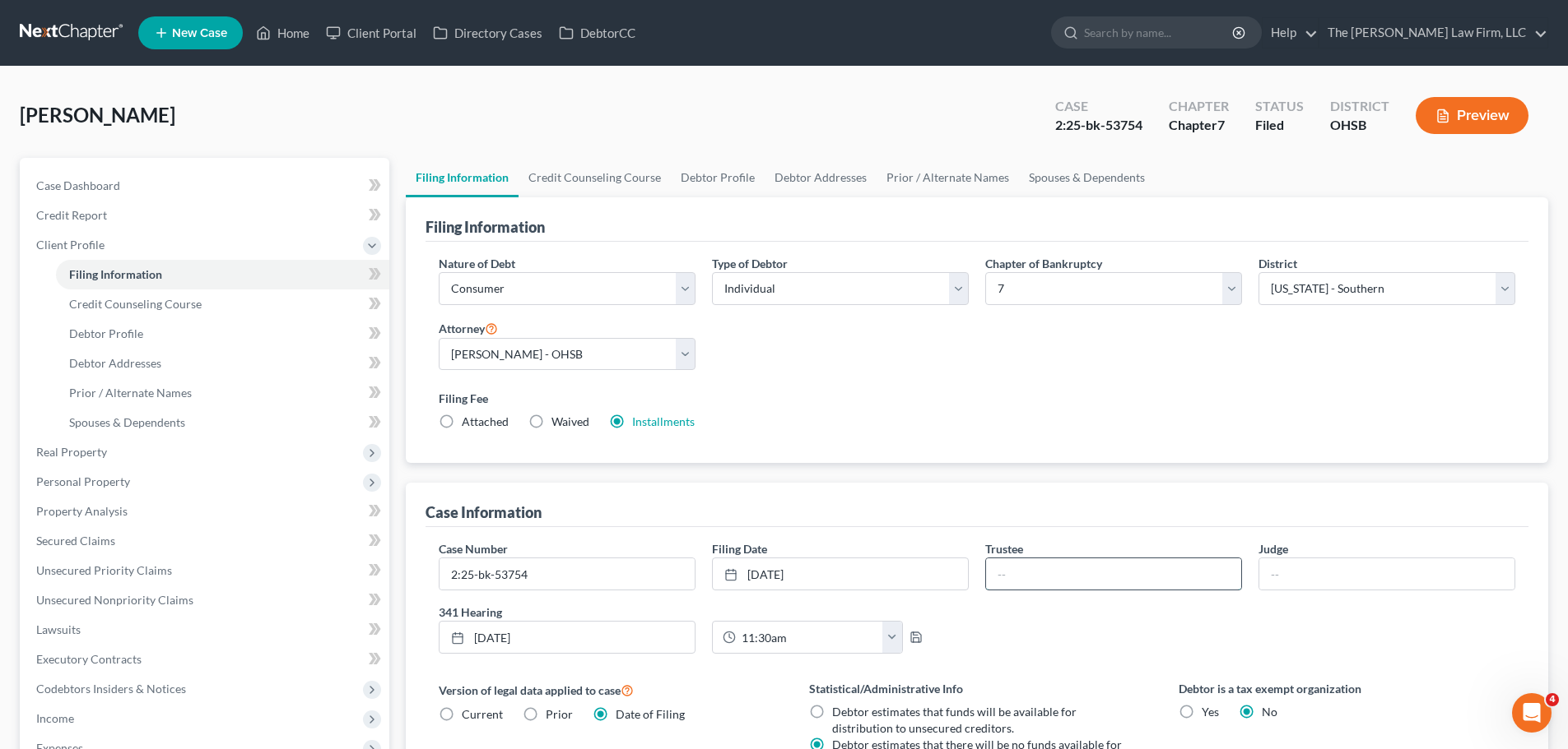
click at [1056, 574] on input "text" at bounding box center [1113, 574] width 255 height 31
type input "c"
type input "[PERSON_NAME]"
click at [1284, 570] on input "text" at bounding box center [1386, 574] width 255 height 31
type input "m"
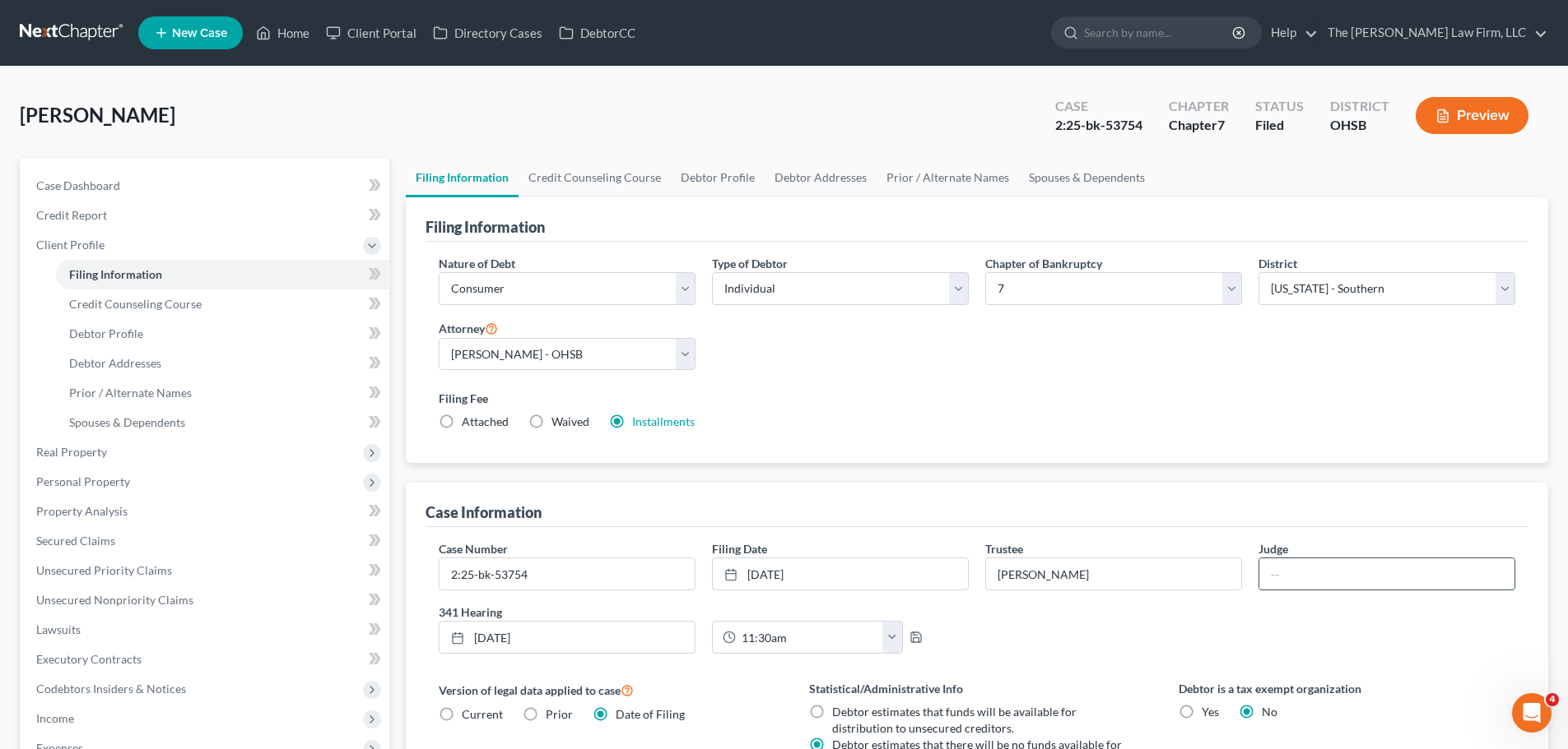
click at [1284, 570] on input "text" at bounding box center [1386, 574] width 255 height 31
type input "[PERSON_NAME]"
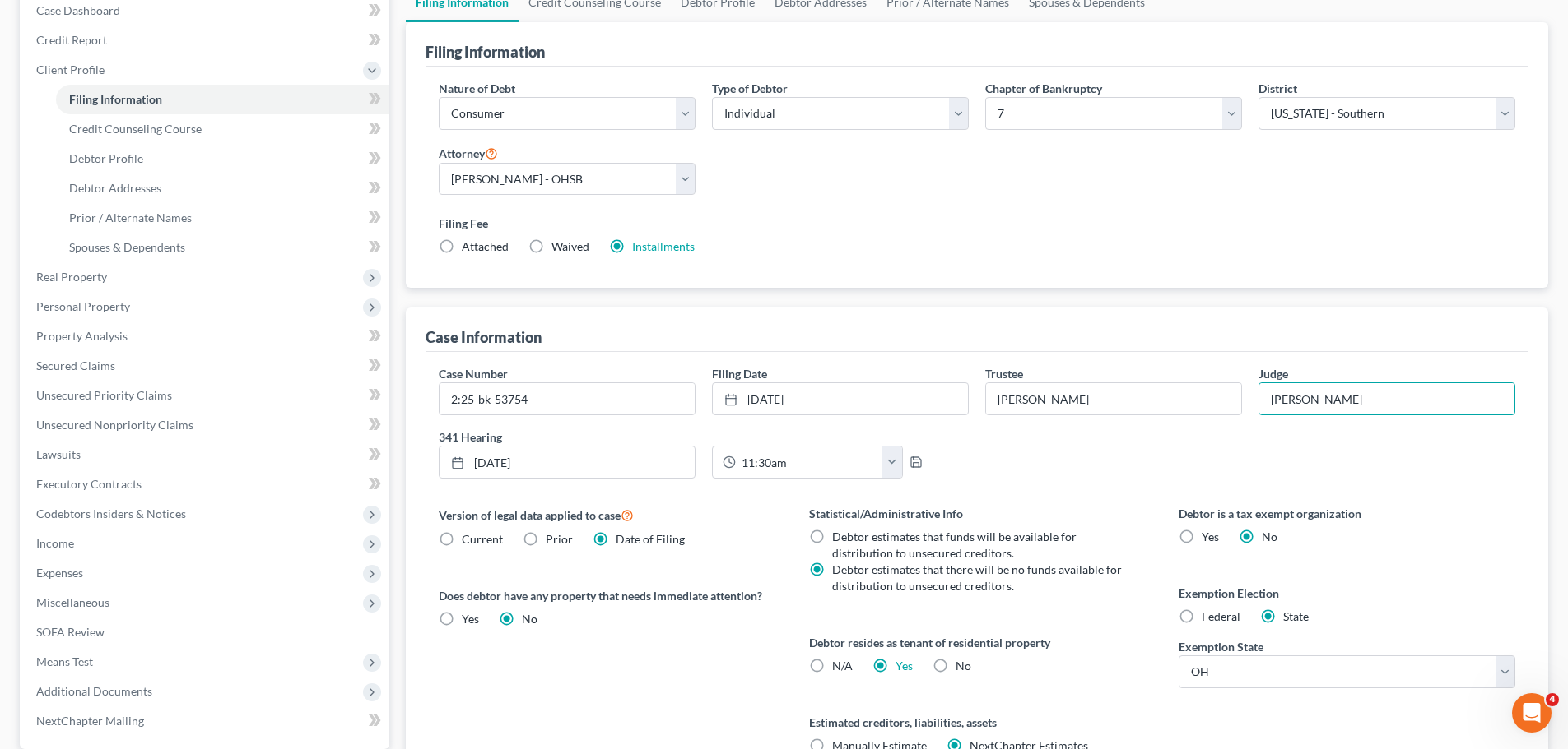
scroll to position [82, 0]
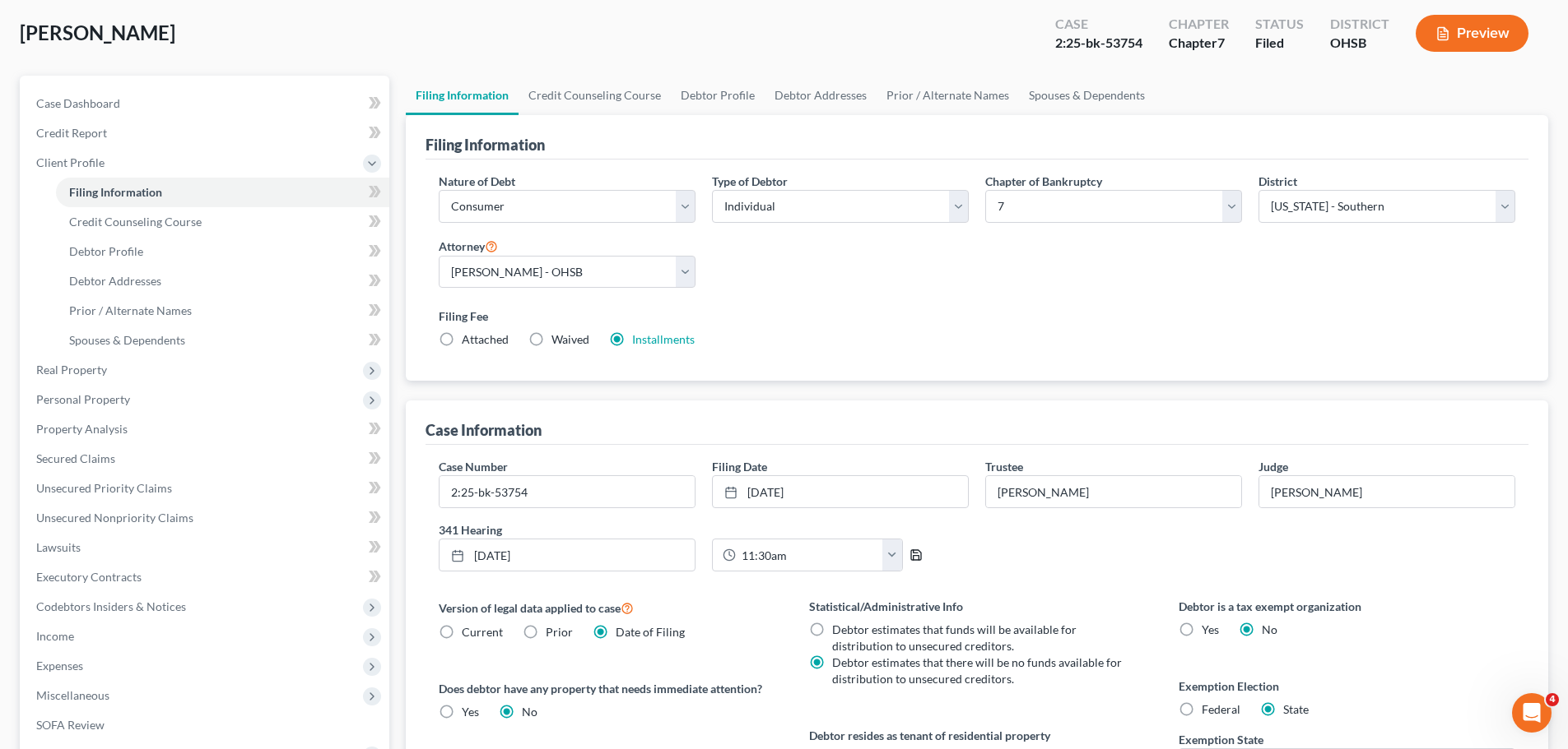
click at [911, 553] on icon "button" at bounding box center [916, 555] width 10 height 10
click at [97, 98] on span "Case Dashboard" at bounding box center [78, 103] width 84 height 14
